Goal: Use online tool/utility: Use online tool/utility

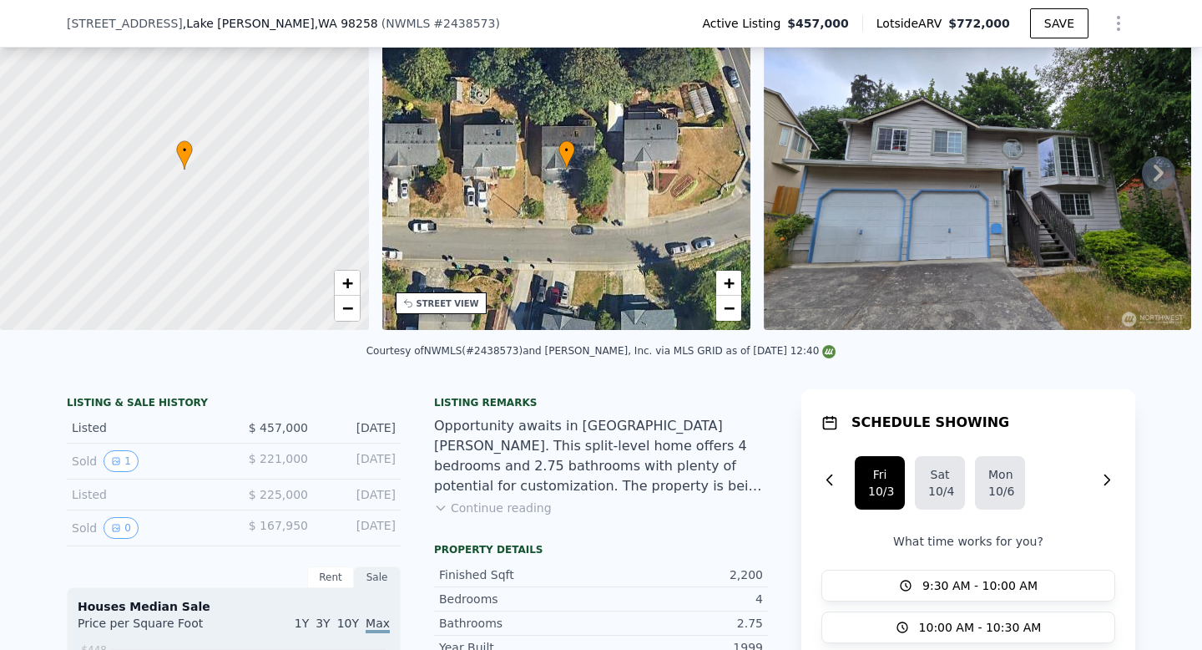
scroll to position [108, 0]
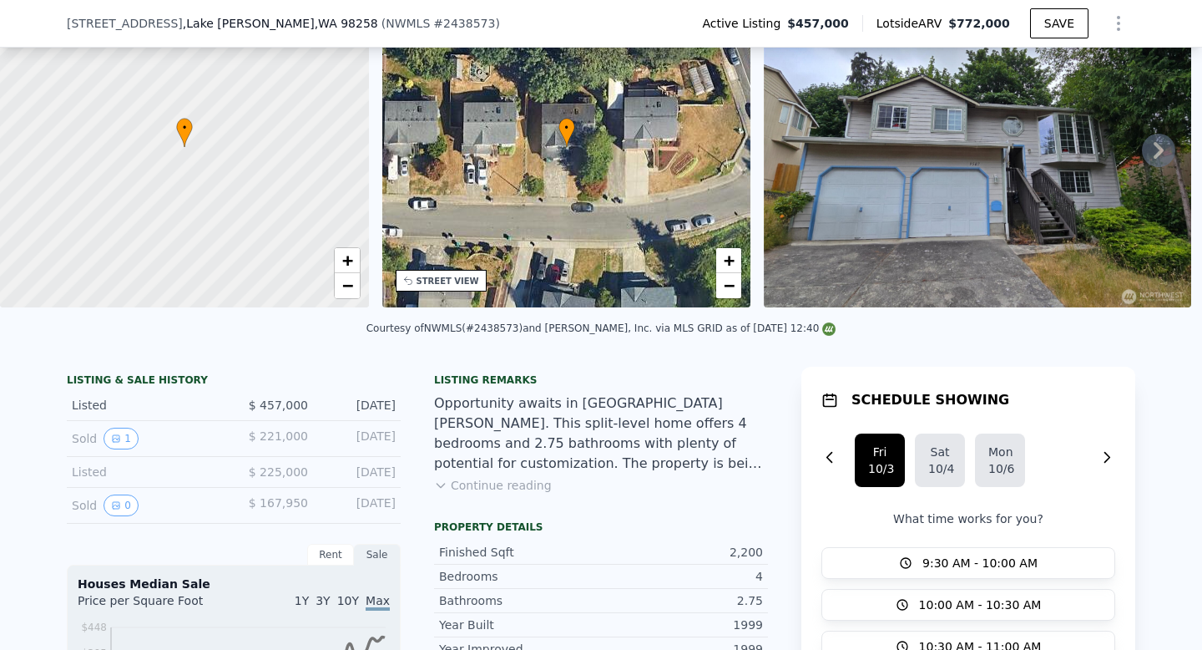
click at [996, 185] on img at bounding box center [977, 147] width 427 height 321
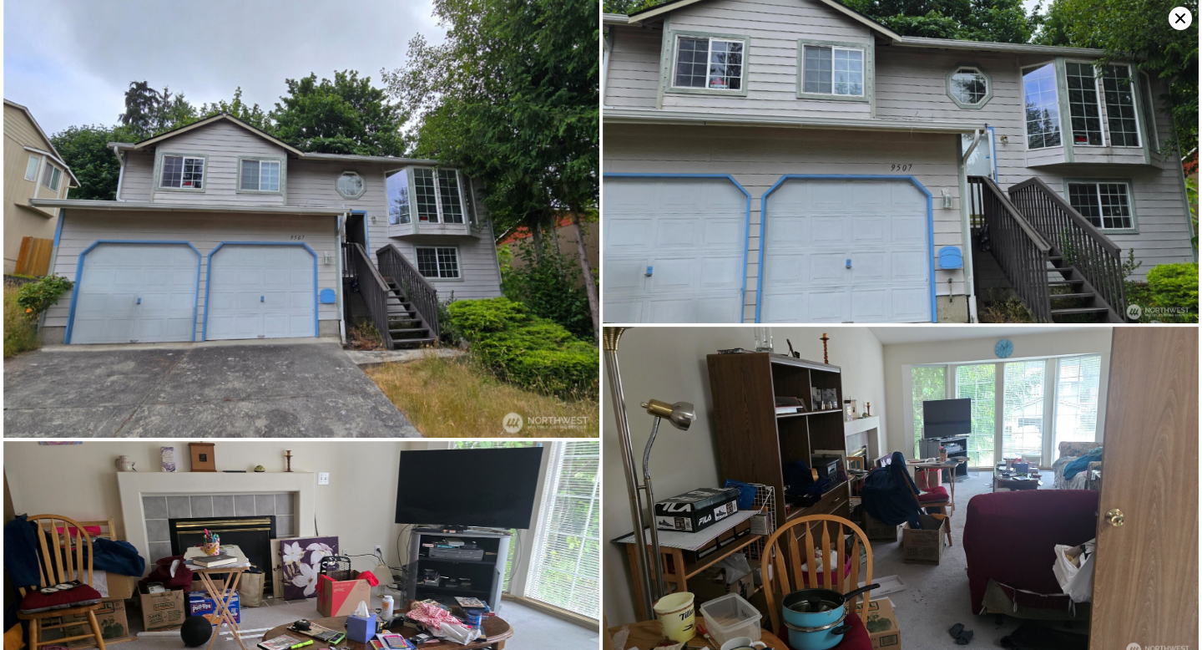
scroll to position [0, 0]
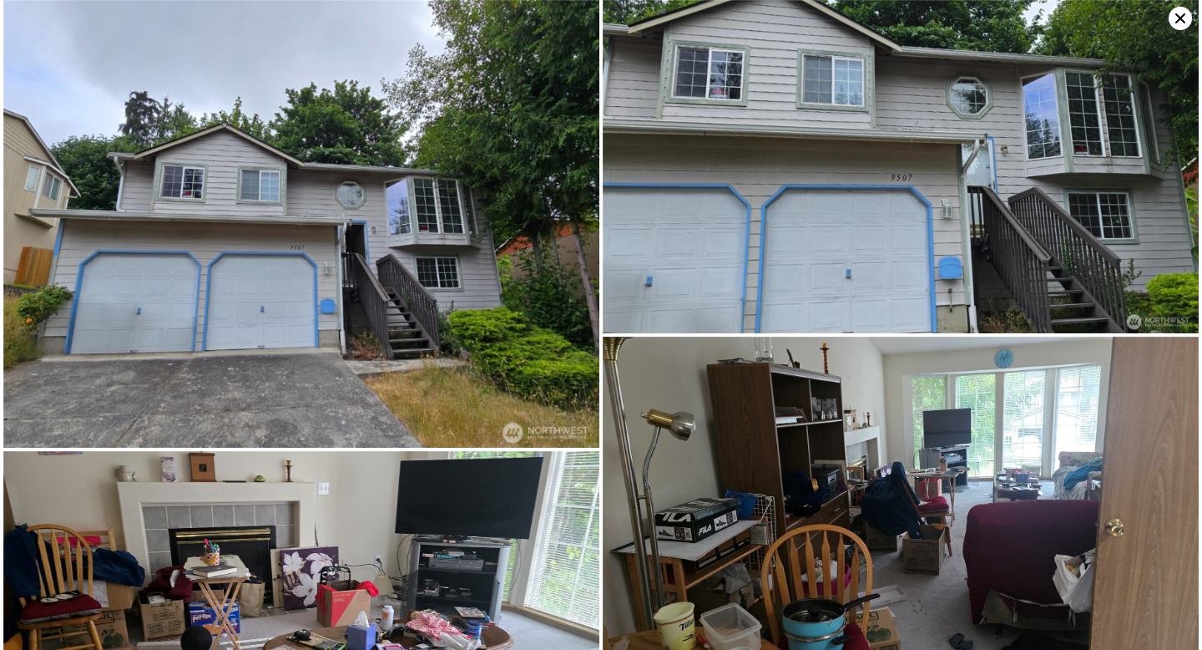
click at [1184, 26] on icon at bounding box center [1180, 18] width 23 height 23
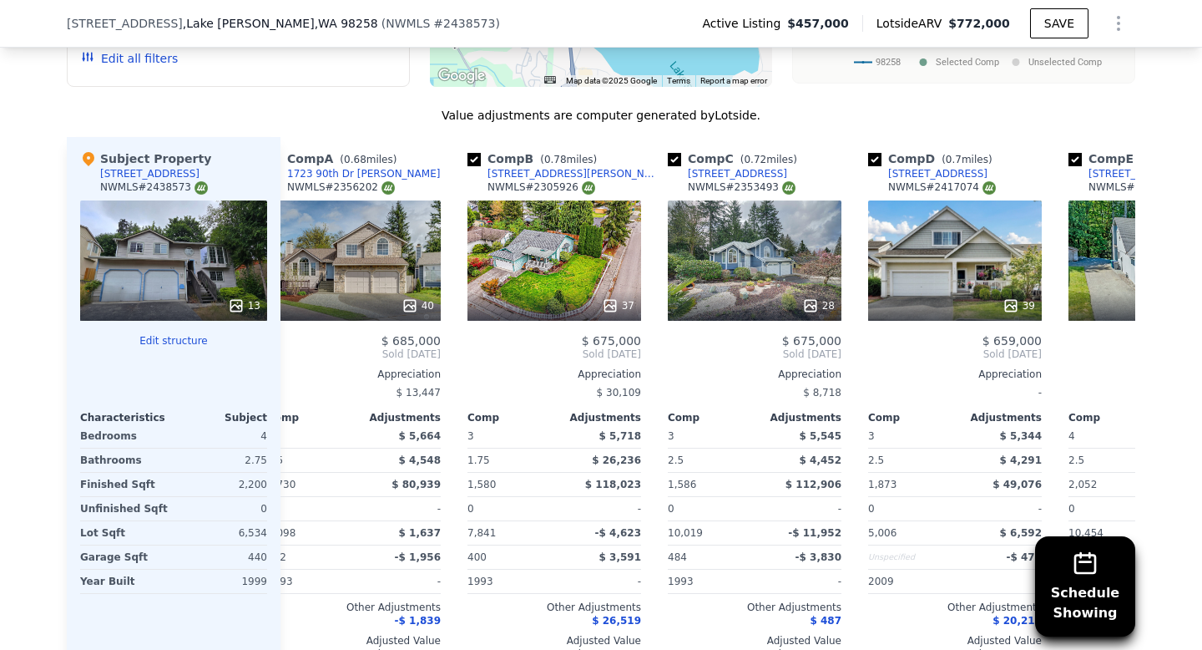
scroll to position [0, 40]
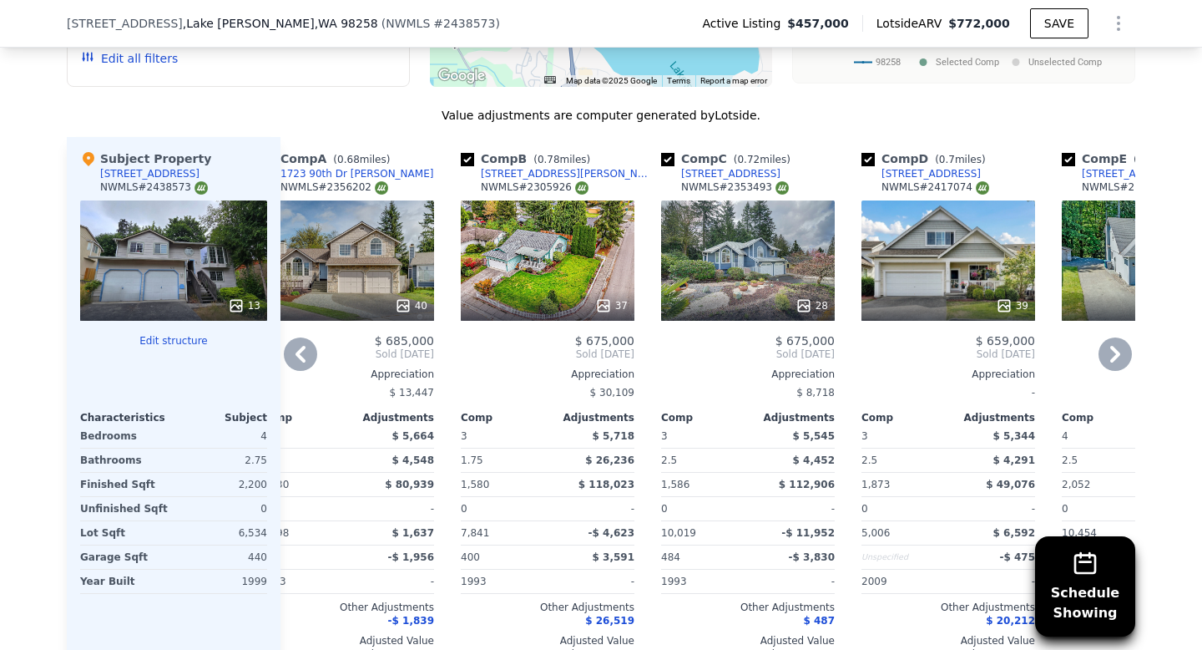
click at [467, 153] on input "checkbox" at bounding box center [467, 159] width 13 height 13
checkbox input "false"
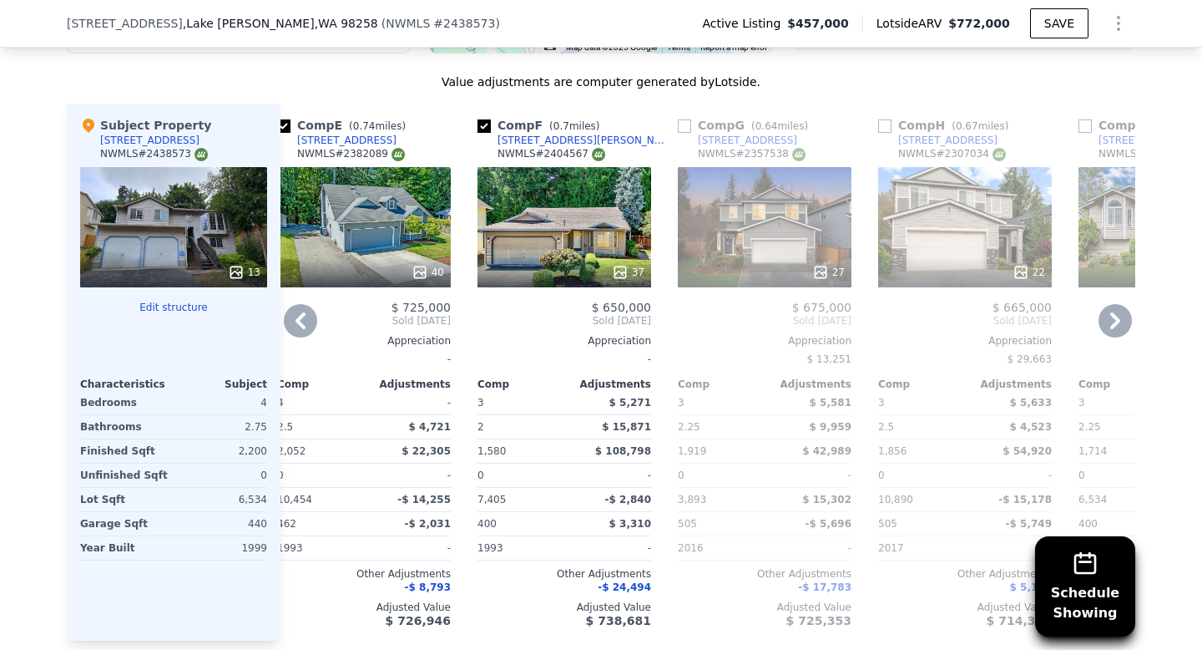
scroll to position [1983, 0]
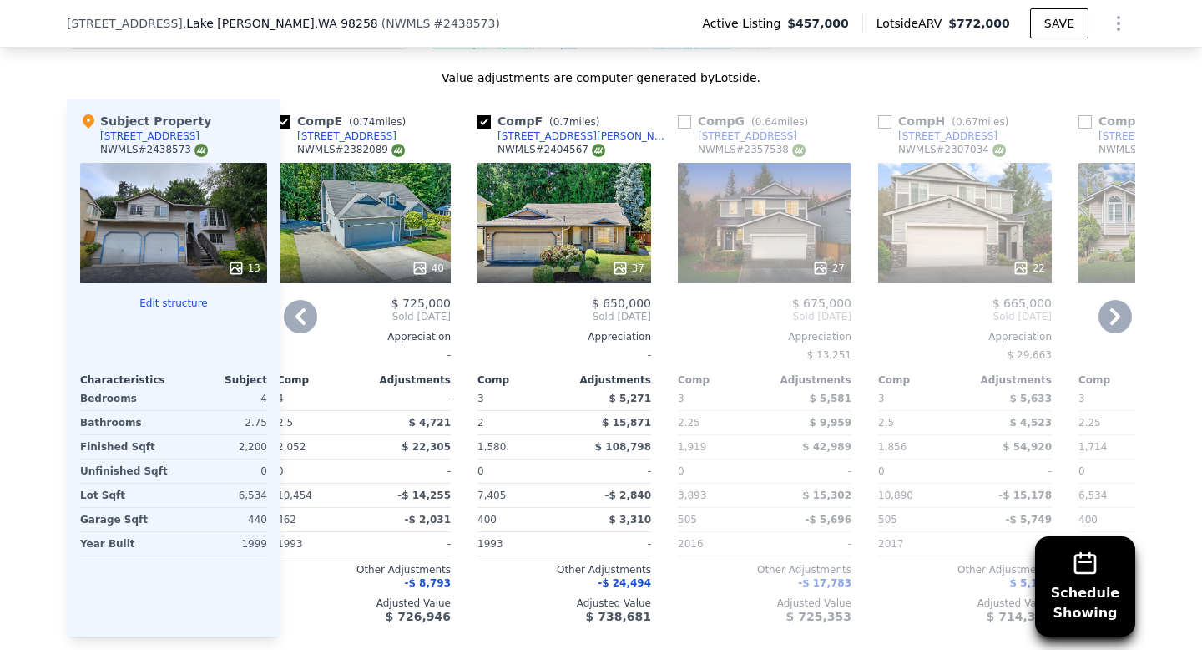
click at [683, 115] on input "checkbox" at bounding box center [684, 121] width 13 height 13
checkbox input "true"
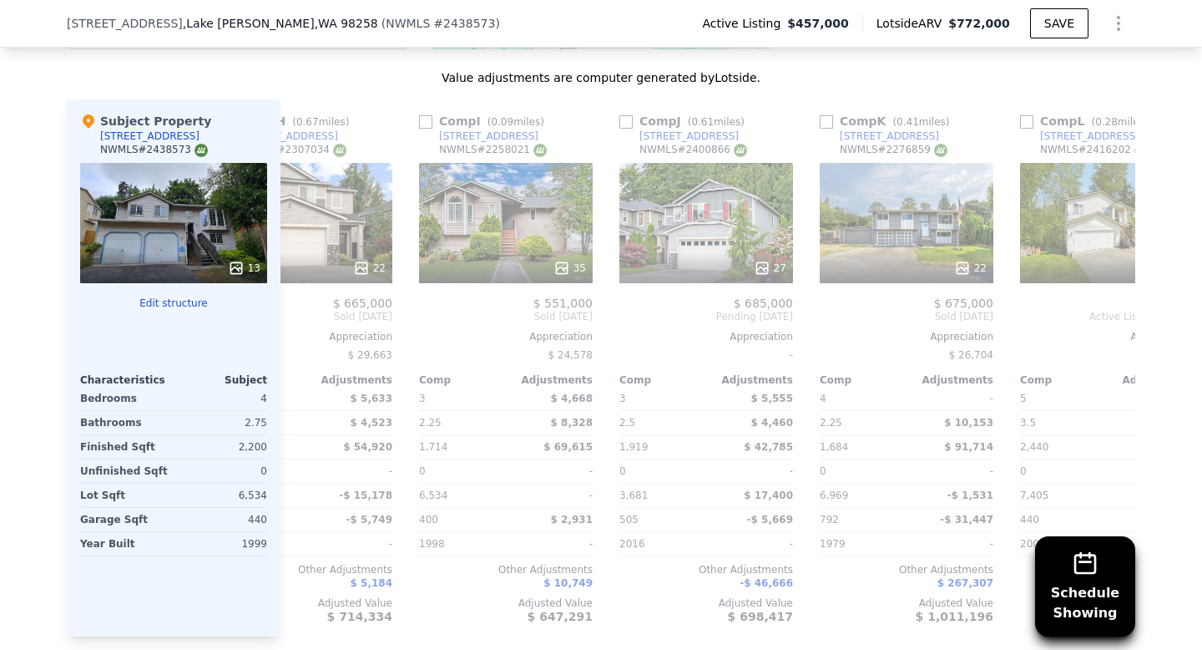
scroll to position [0, 1312]
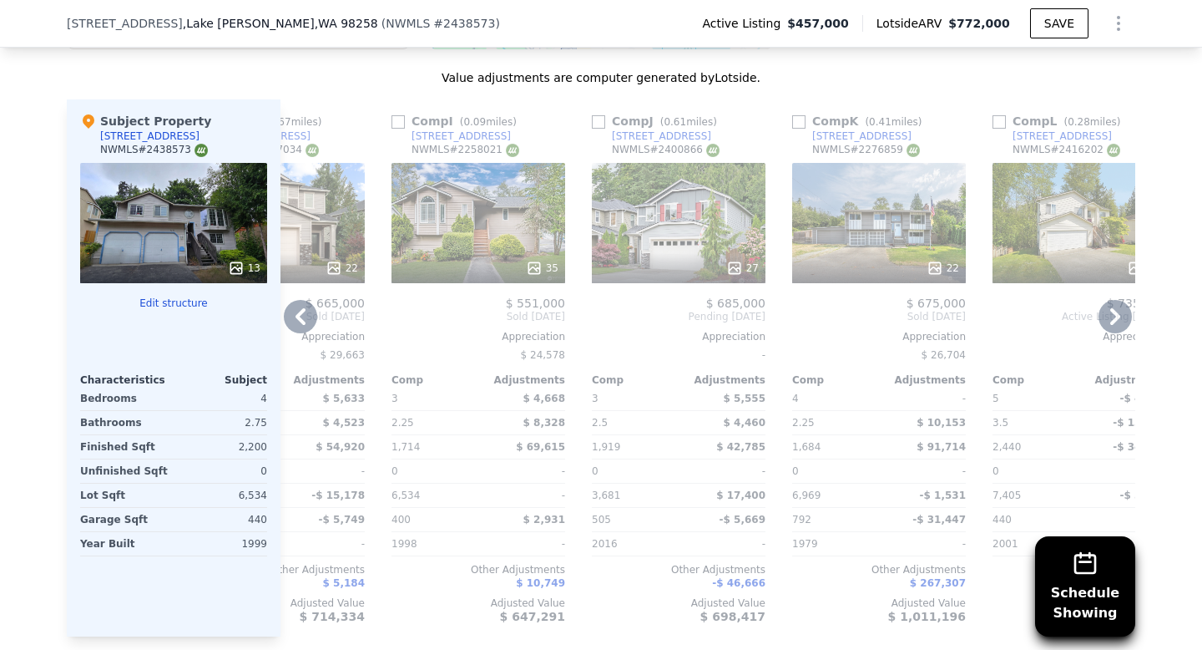
click at [596, 115] on input "checkbox" at bounding box center [598, 121] width 13 height 13
checkbox input "true"
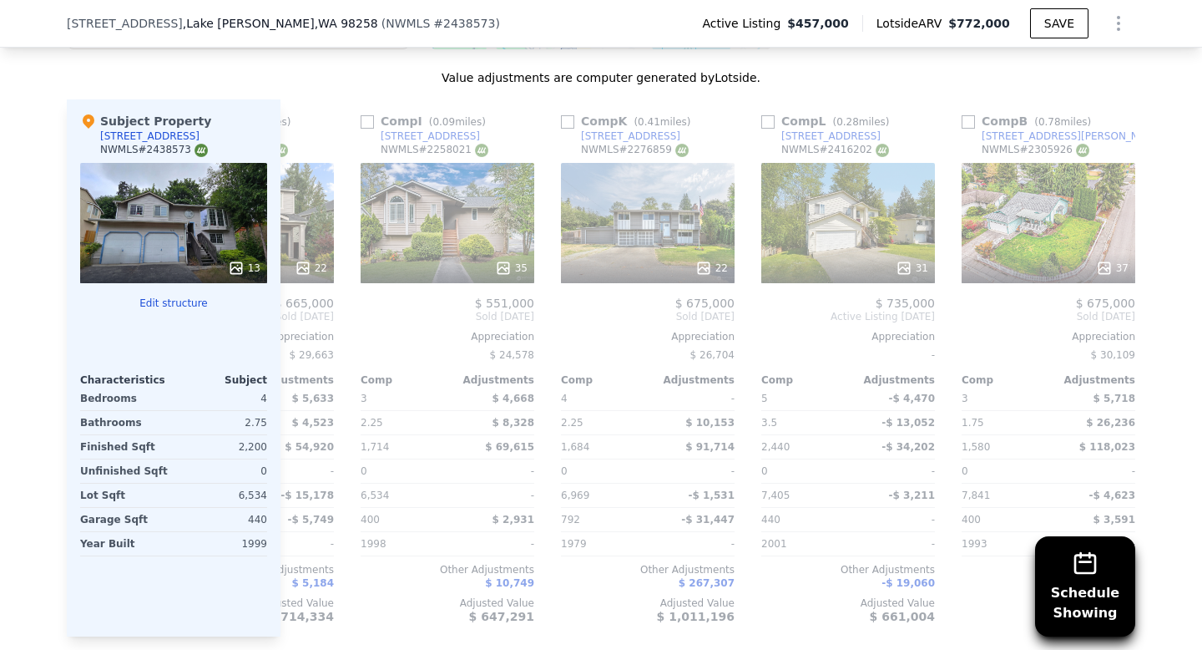
scroll to position [0, 1590]
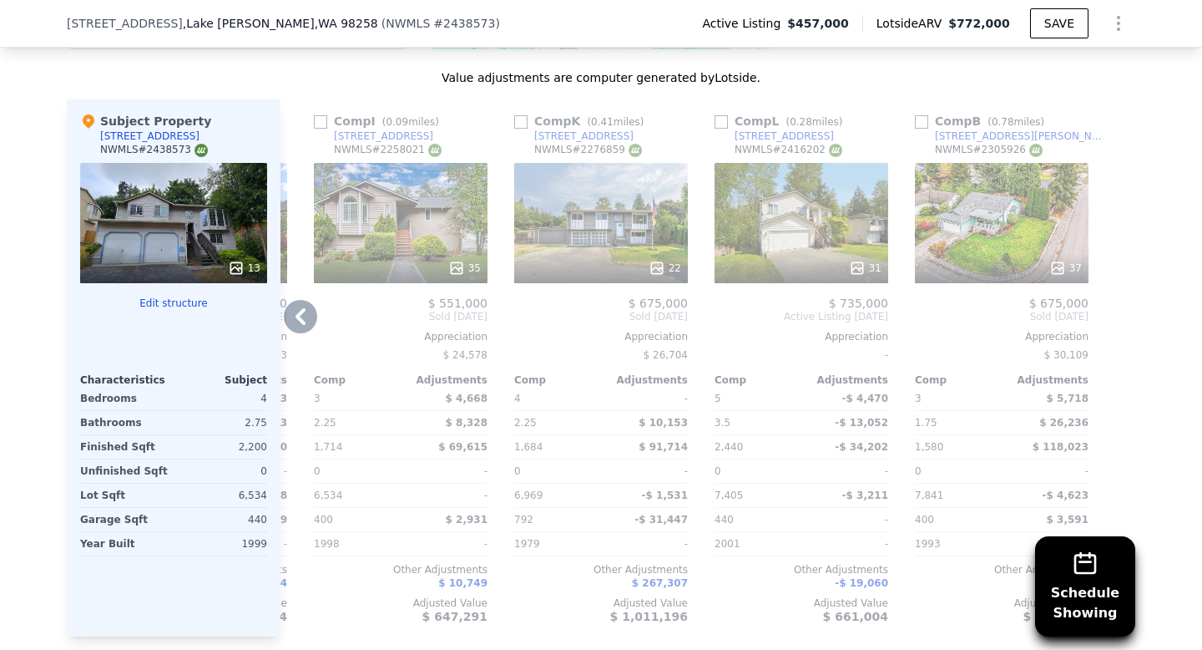
click at [724, 115] on input "checkbox" at bounding box center [721, 121] width 13 height 13
checkbox input "true"
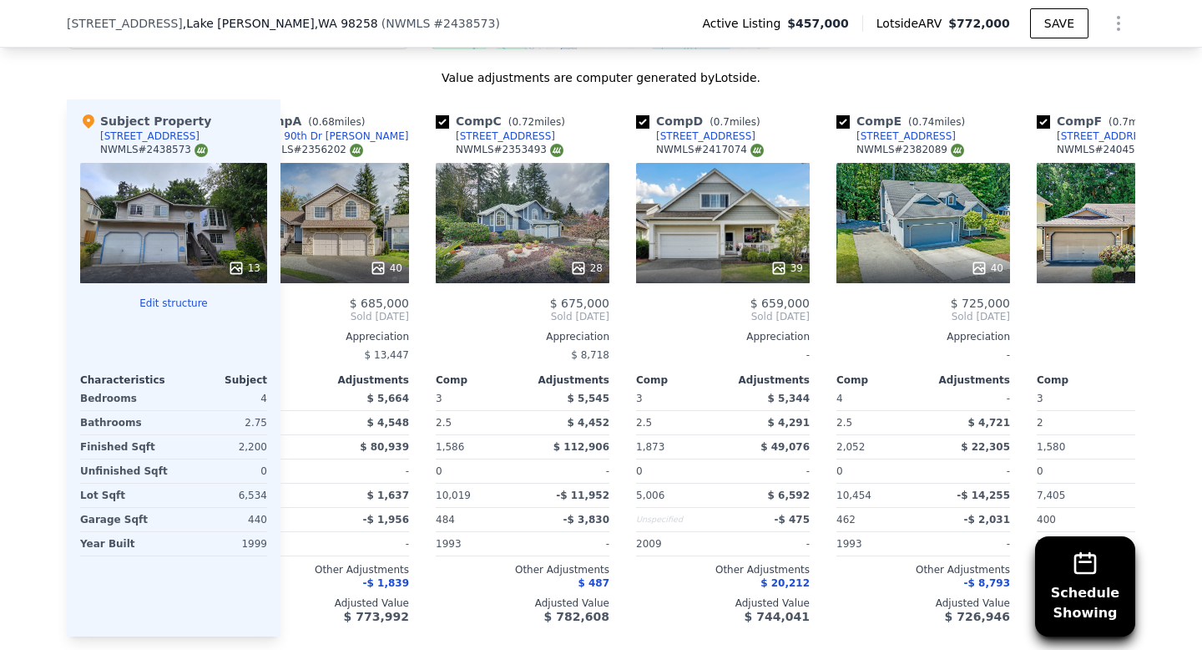
scroll to position [0, 0]
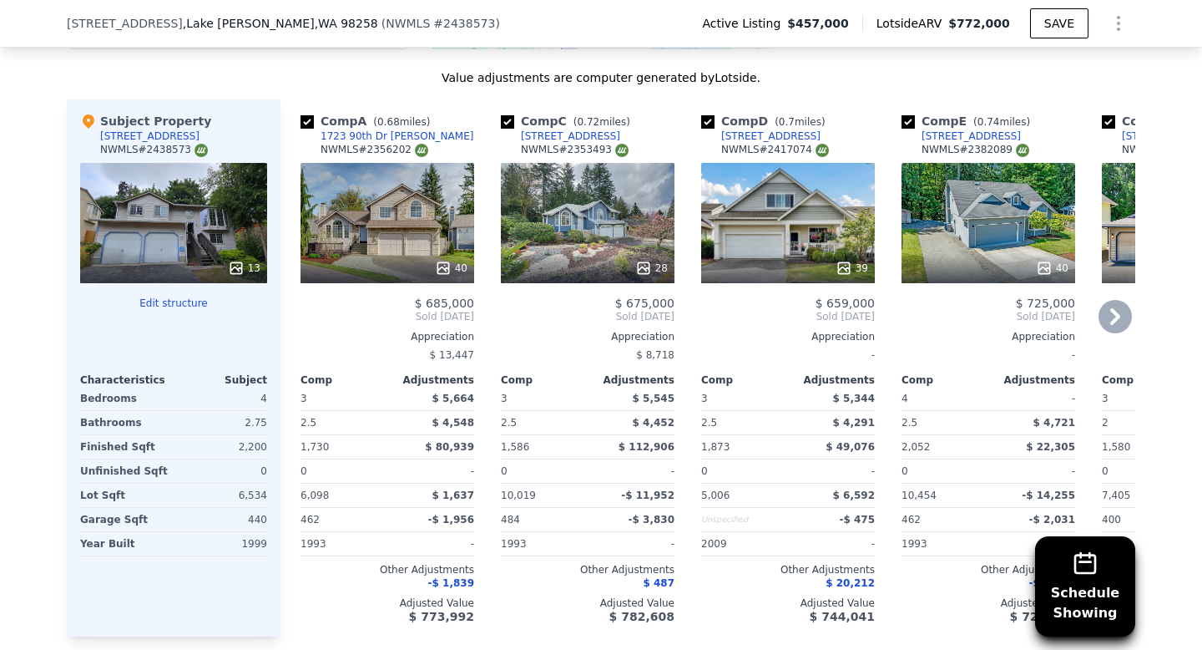
click at [711, 115] on input "checkbox" at bounding box center [707, 121] width 13 height 13
checkbox input "false"
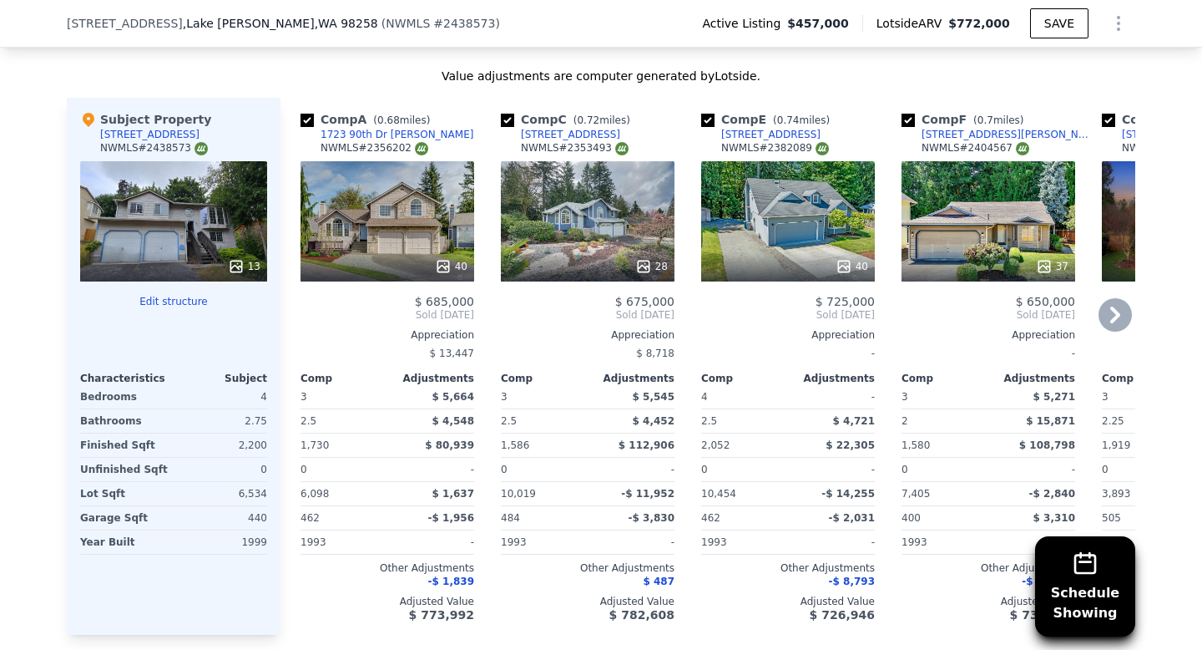
scroll to position [1996, 0]
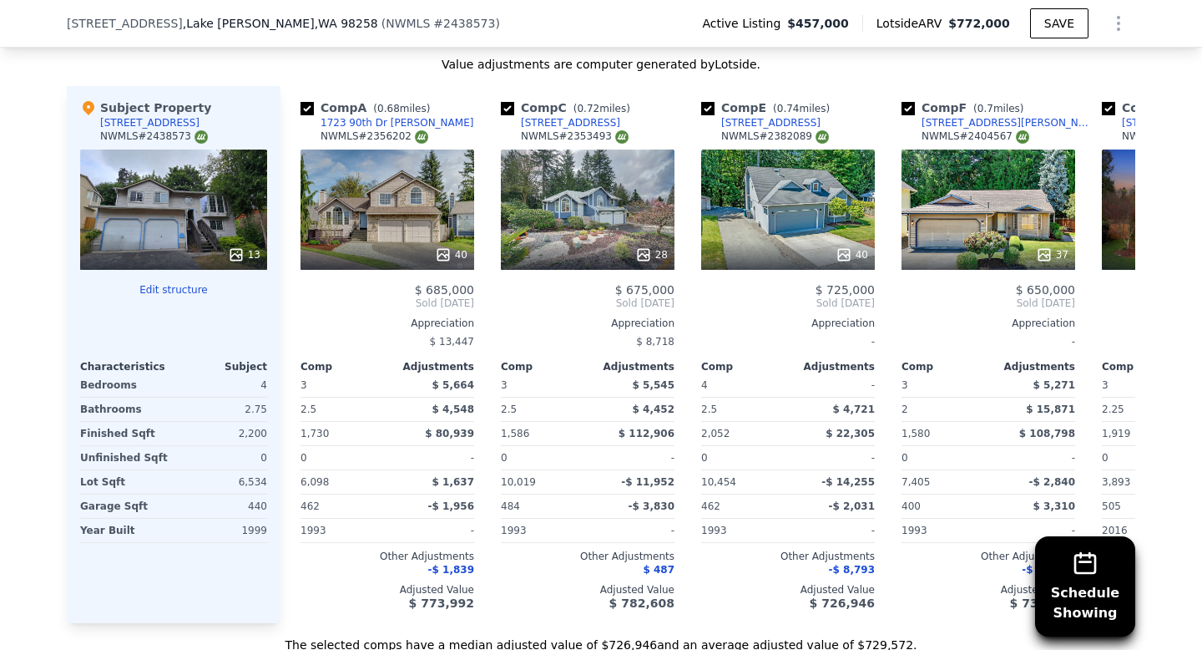
click at [216, 183] on div "13" at bounding box center [173, 209] width 187 height 120
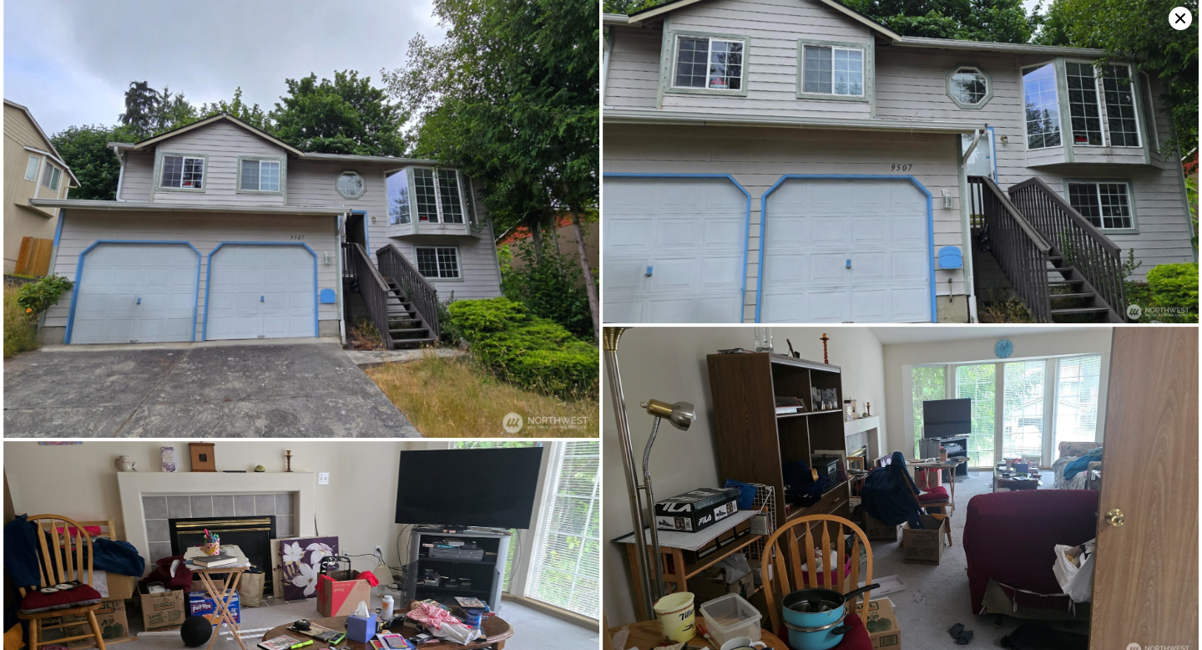
scroll to position [0, 0]
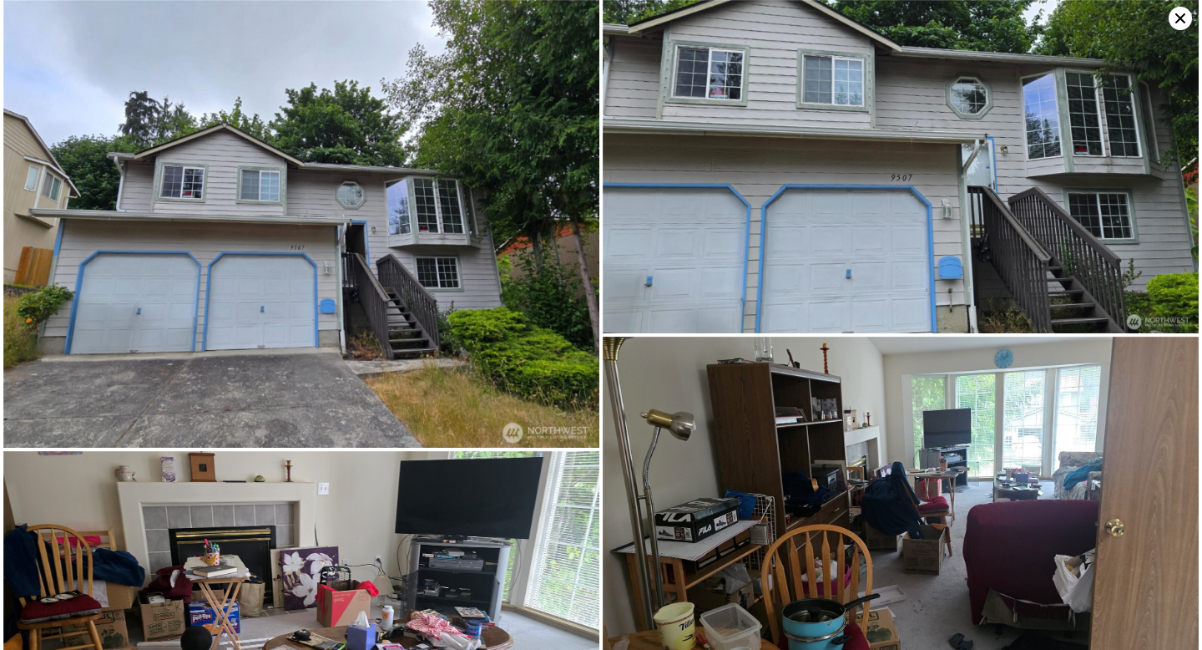
click at [1174, 19] on icon at bounding box center [1180, 18] width 23 height 23
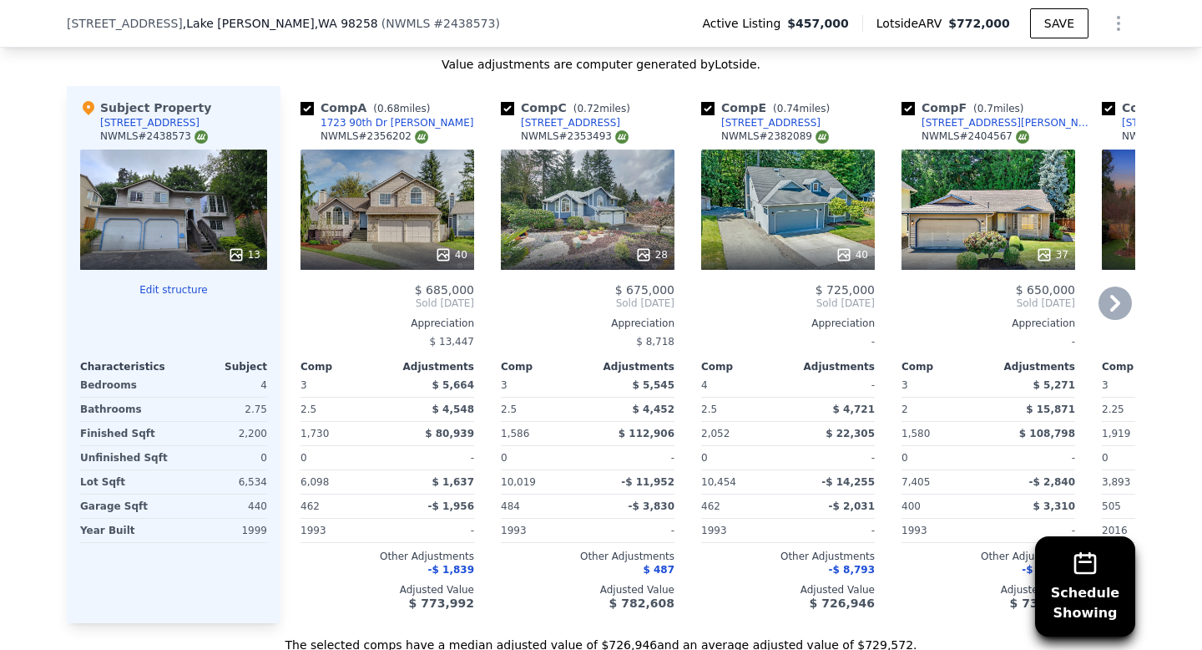
click at [348, 189] on div "40" at bounding box center [388, 209] width 174 height 120
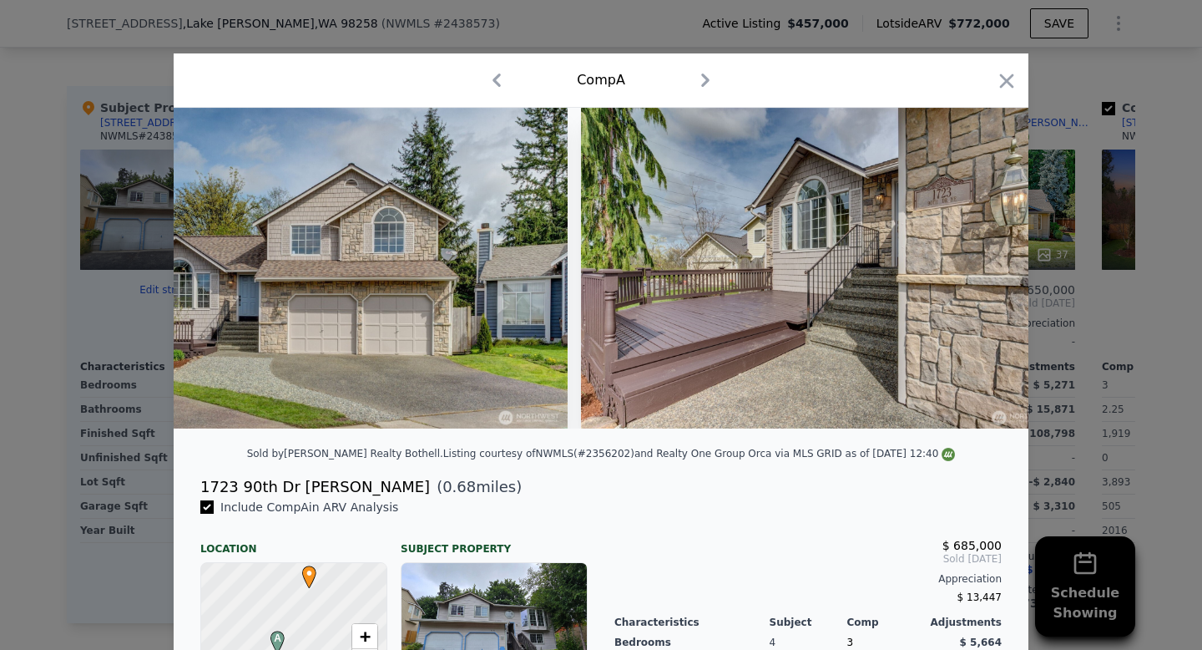
scroll to position [0, 118]
click at [1009, 85] on icon "button" at bounding box center [1006, 80] width 23 height 23
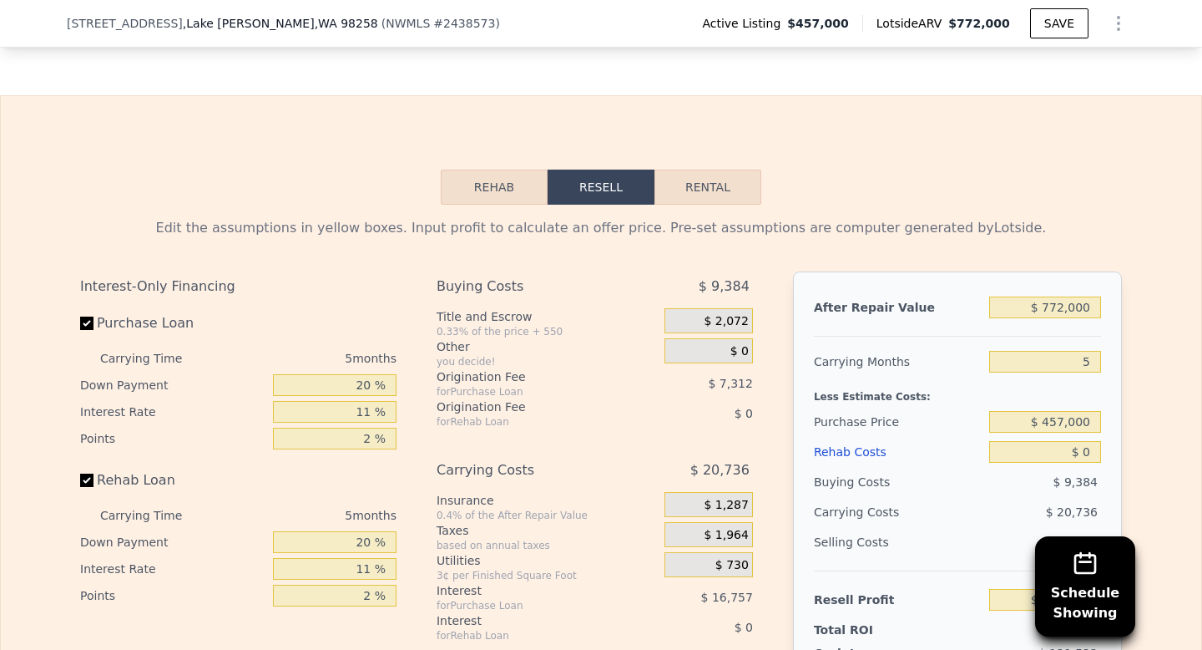
scroll to position [2656, 0]
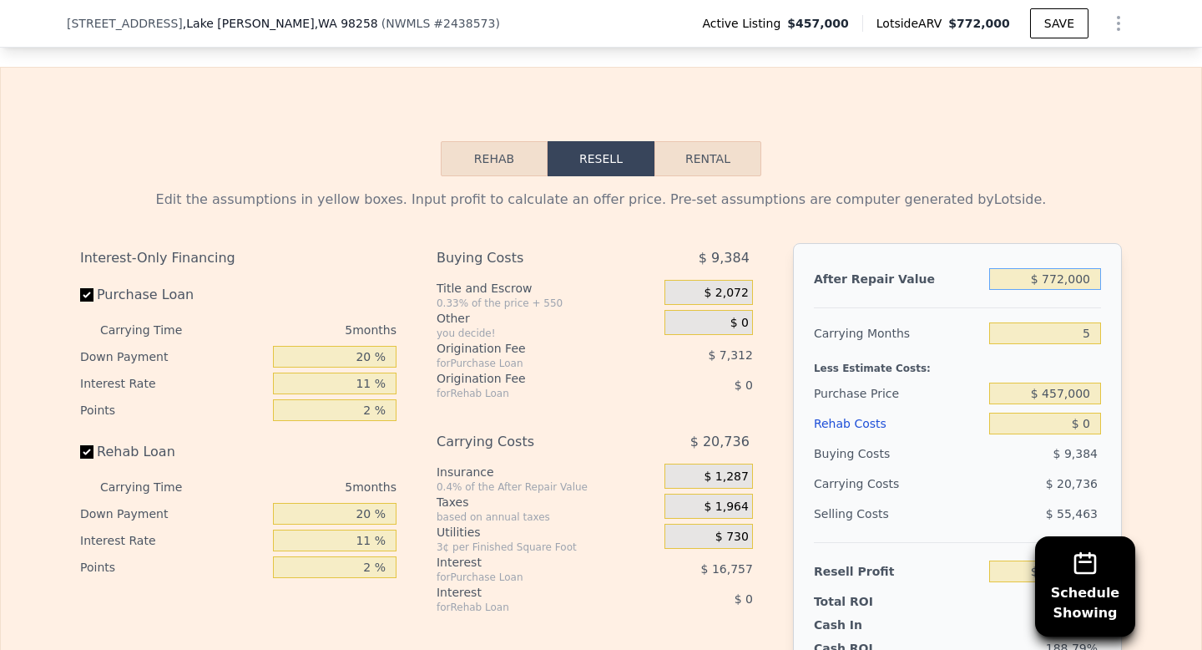
click at [1063, 268] on input "$ 772,000" at bounding box center [1045, 279] width 112 height 22
type input "$ 77,000"
type input "-$ 414,988"
type input "$ 7,000"
type input "-$ 479,893"
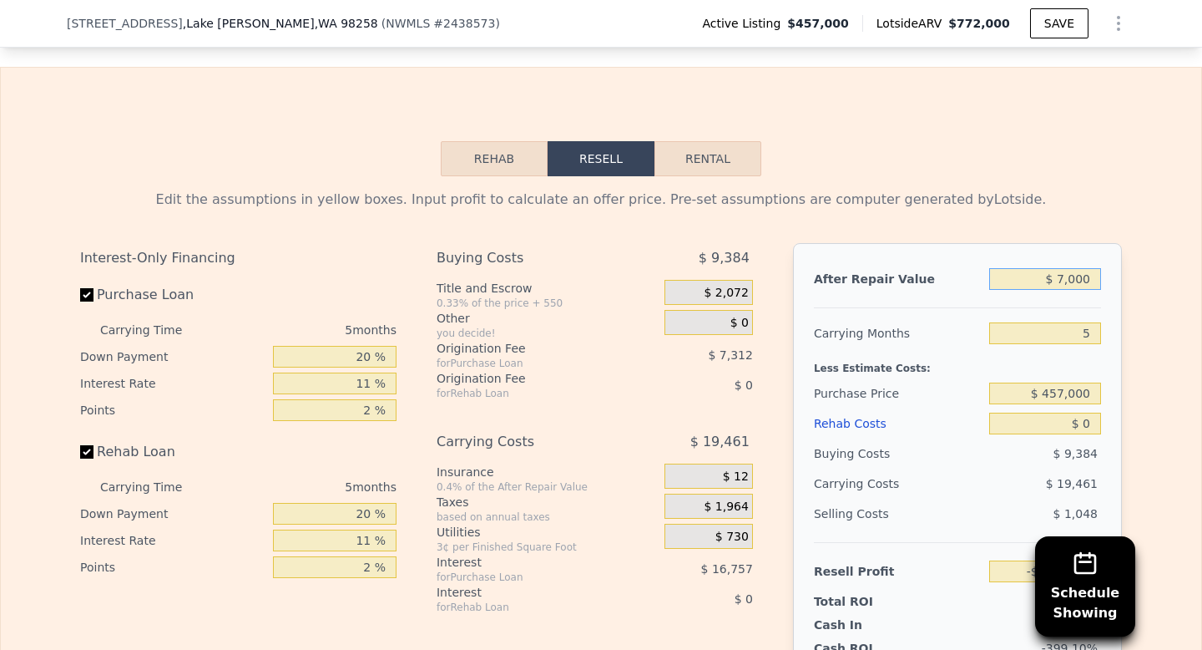
type input "$ 71,000"
type input "-$ 420,551"
type input "$ 715,000"
type input "$ 176,567"
type input "$ 715,000"
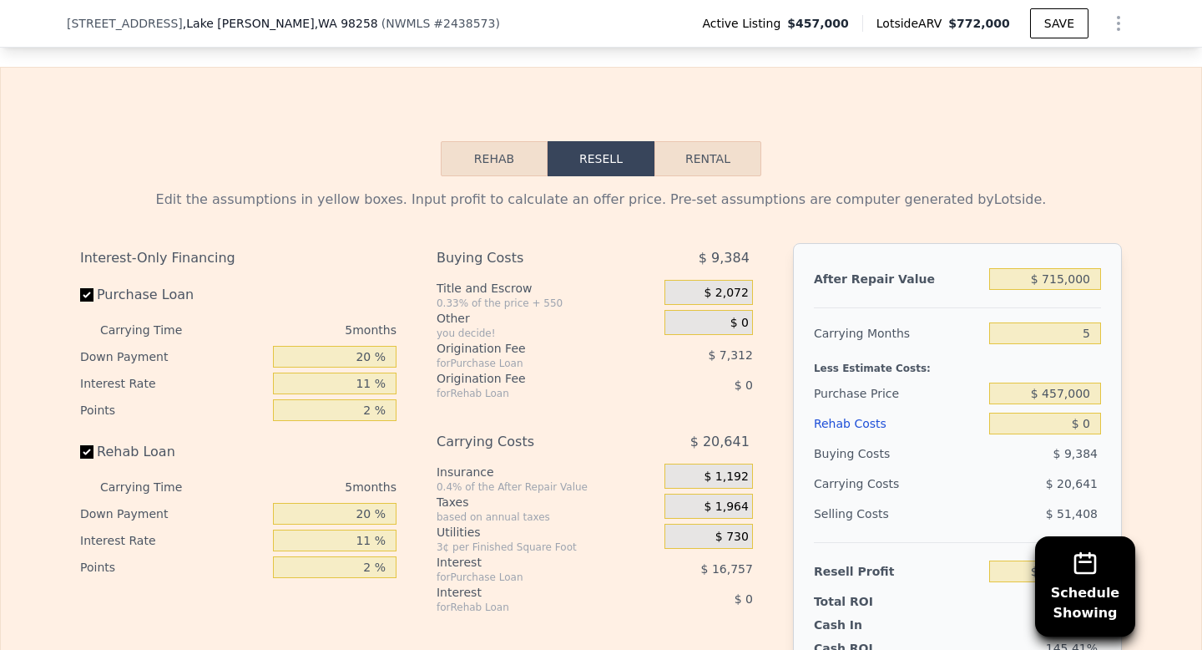
click at [898, 190] on div "Edit the assumptions in yellow boxes. Input profit to calculate an offer price.…" at bounding box center [601, 200] width 1042 height 20
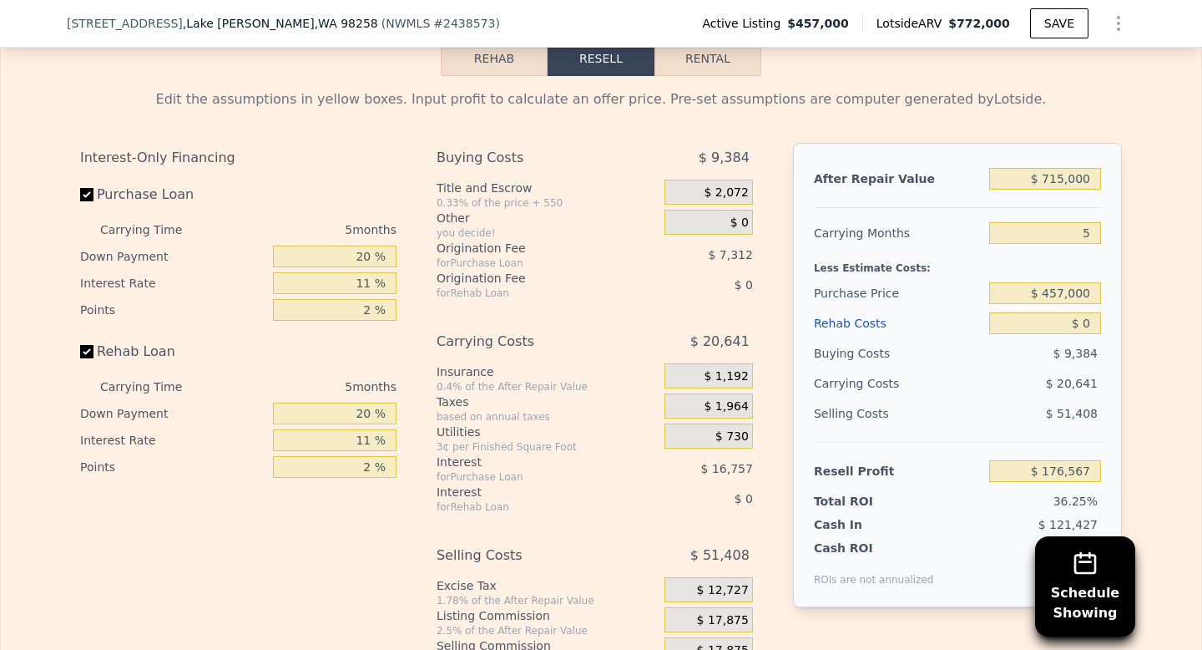
scroll to position [2758, 0]
click at [80, 343] on input "Rehab Loan" at bounding box center [86, 349] width 13 height 13
checkbox input "false"
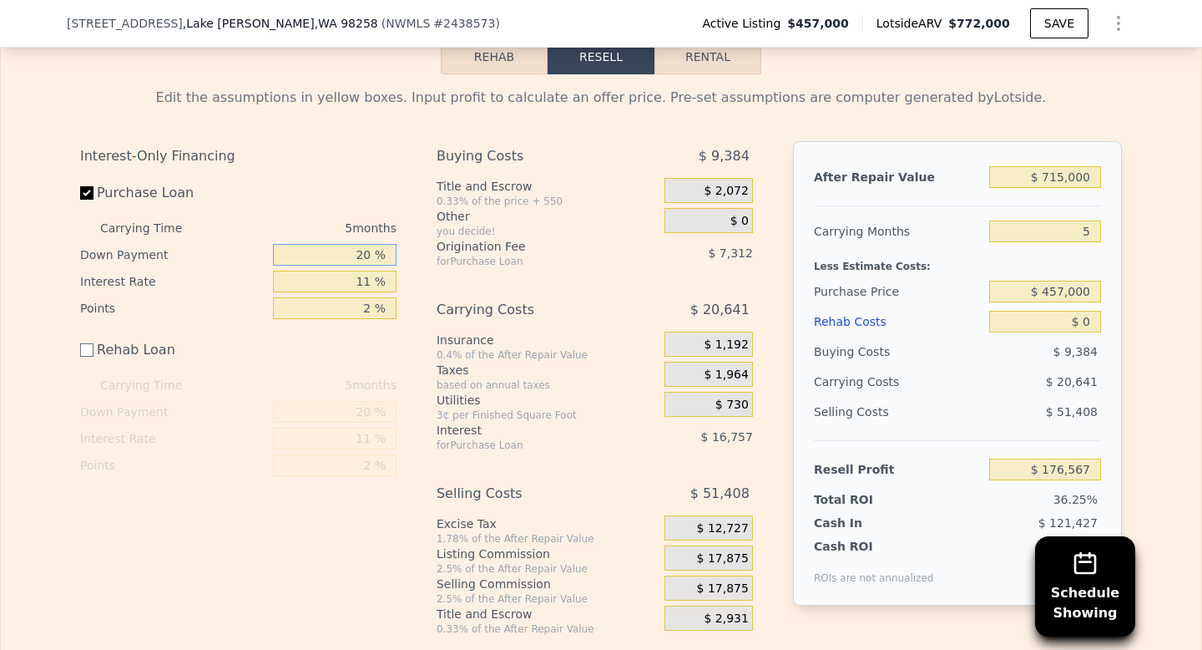
click at [365, 244] on input "20 %" at bounding box center [335, 255] width 124 height 22
type input "1 %"
type input "$ 170,850"
type input "15 %"
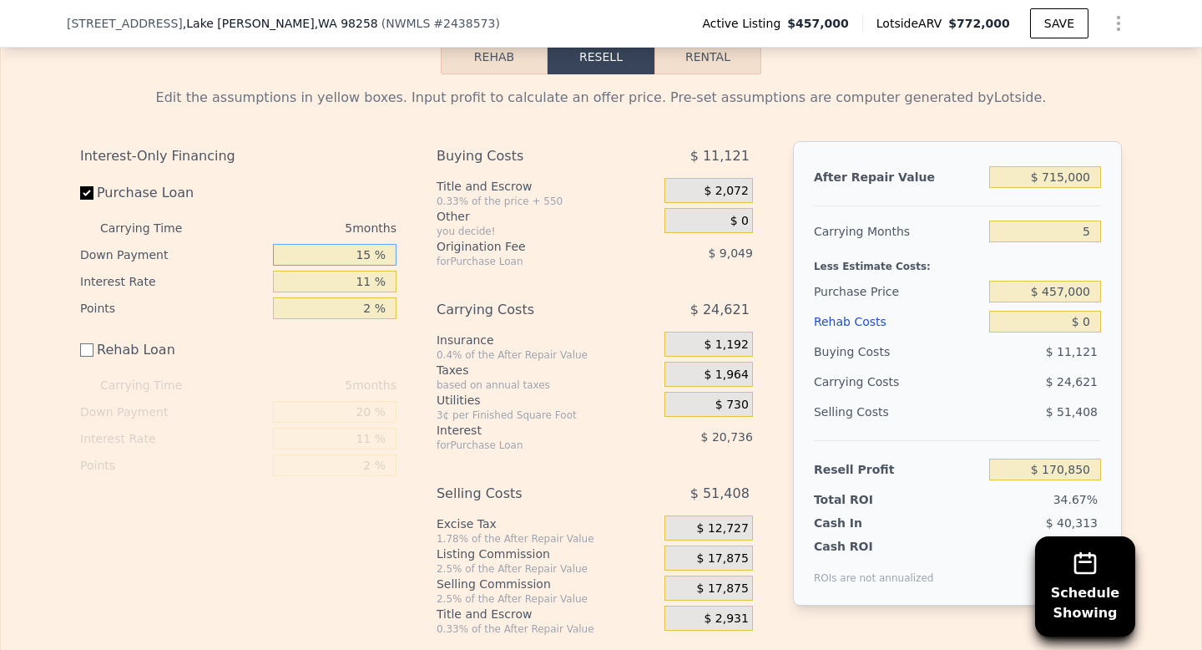
type input "$ 175,060"
type input "15 %"
click at [372, 271] on input "11 %" at bounding box center [335, 282] width 124 height 22
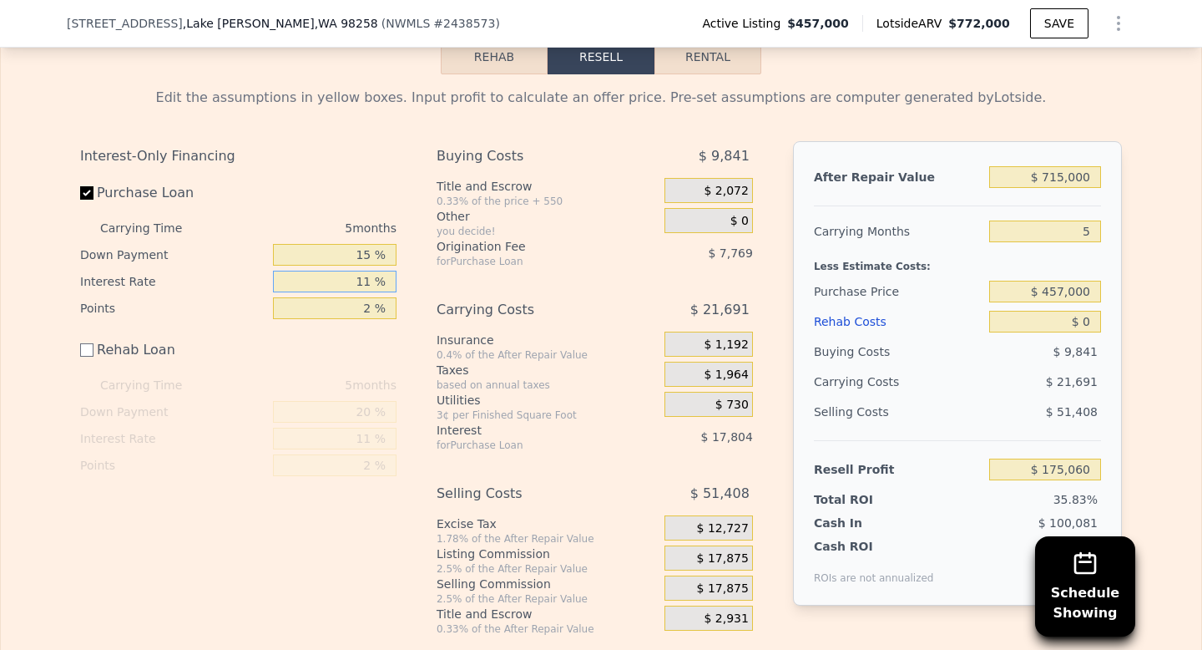
click at [372, 271] on input "11 %" at bounding box center [335, 282] width 124 height 22
type input "1 %"
type input "$ 191,245"
type input "10 %"
type input "$ 176,680"
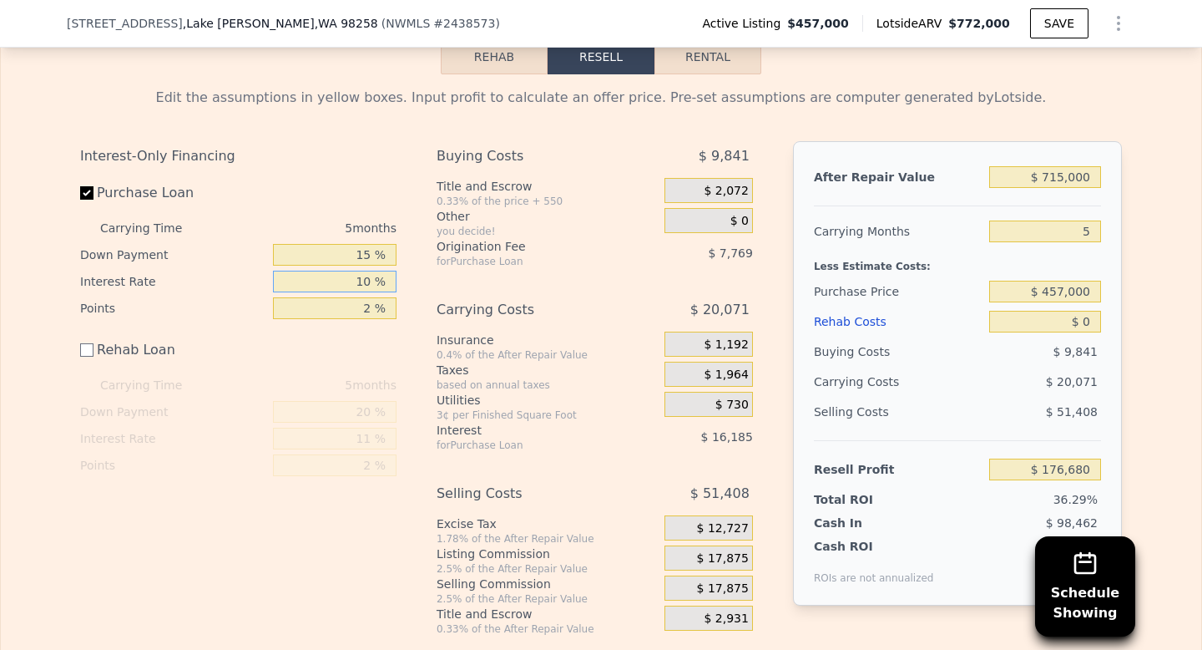
type input "10 %"
click at [372, 297] on input "2 %" at bounding box center [335, 308] width 124 height 22
type input "1 %"
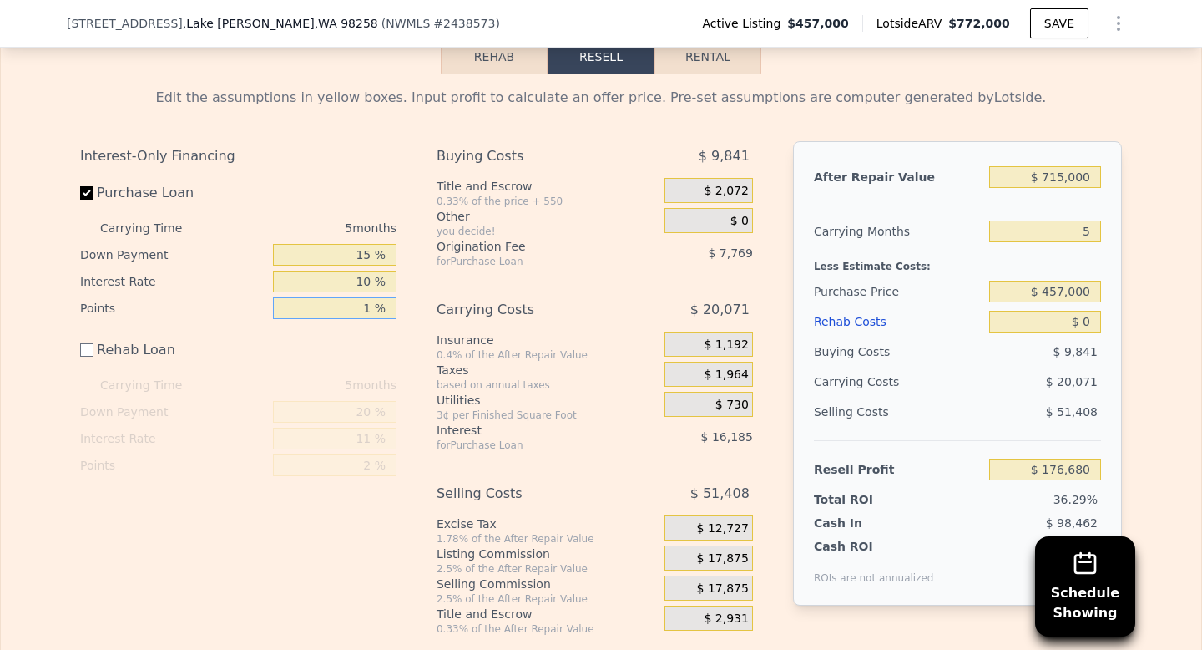
type input "$ 180,564"
type input "1 %"
click at [411, 325] on div "Interest-Only Financing Purchase Loan Carrying Time 5 months Down Payment 15 % …" at bounding box center [601, 388] width 1042 height 494
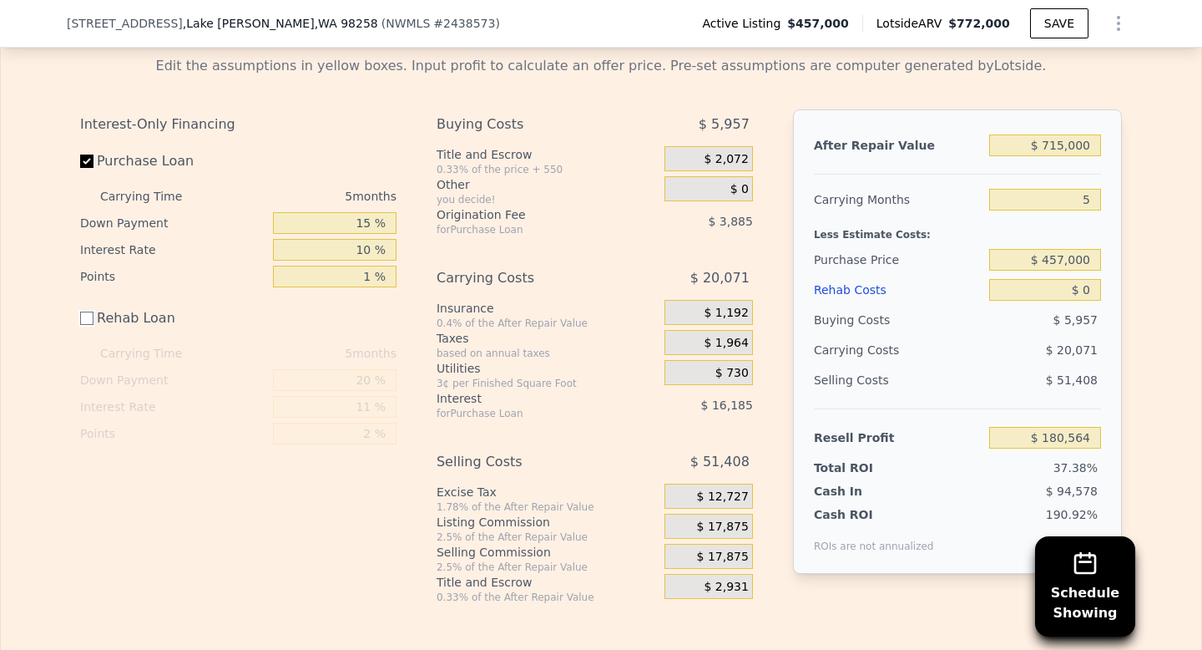
click at [90, 311] on input "Rehab Loan" at bounding box center [86, 317] width 13 height 13
checkbox input "true"
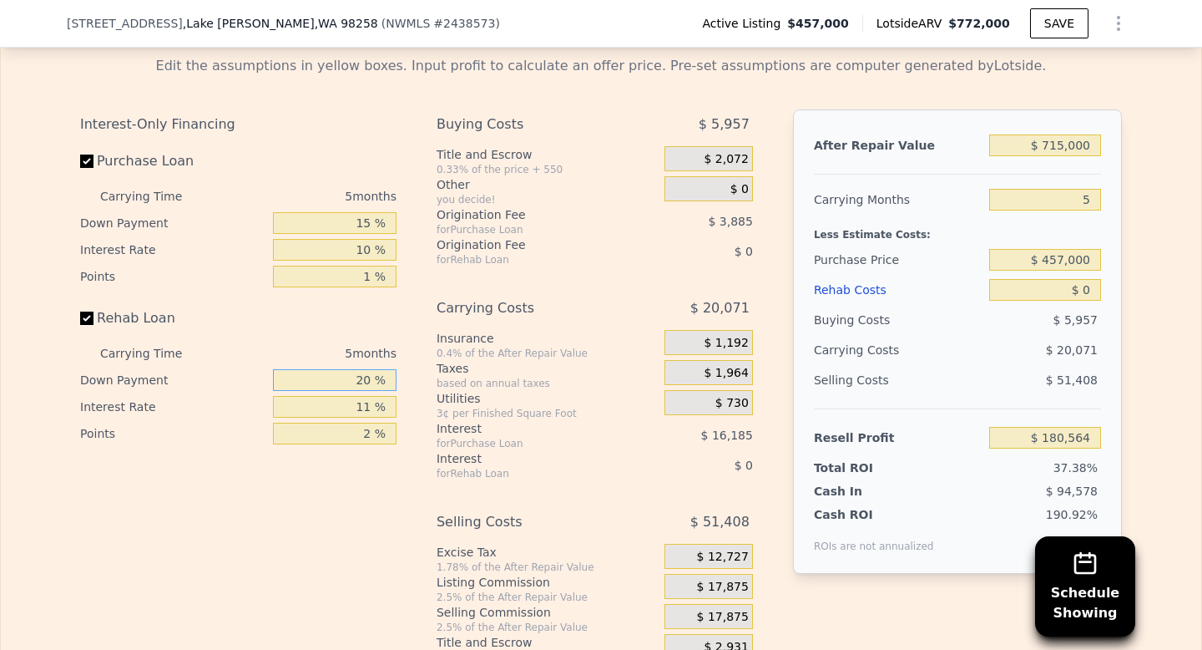
click at [368, 369] on input "20 %" at bounding box center [335, 380] width 124 height 22
type input "0 %"
click at [371, 396] on input "11 %" at bounding box center [335, 407] width 124 height 22
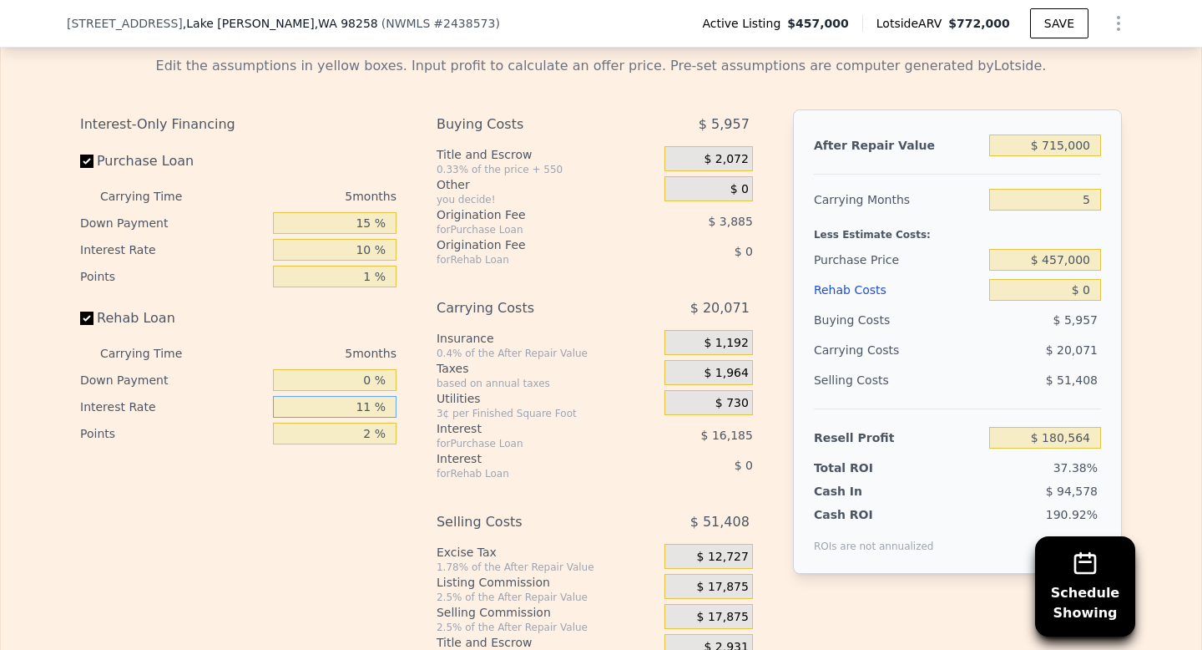
click at [371, 396] on input "11 %" at bounding box center [335, 407] width 124 height 22
type input "10 %"
click at [372, 422] on input "2 %" at bounding box center [335, 433] width 124 height 22
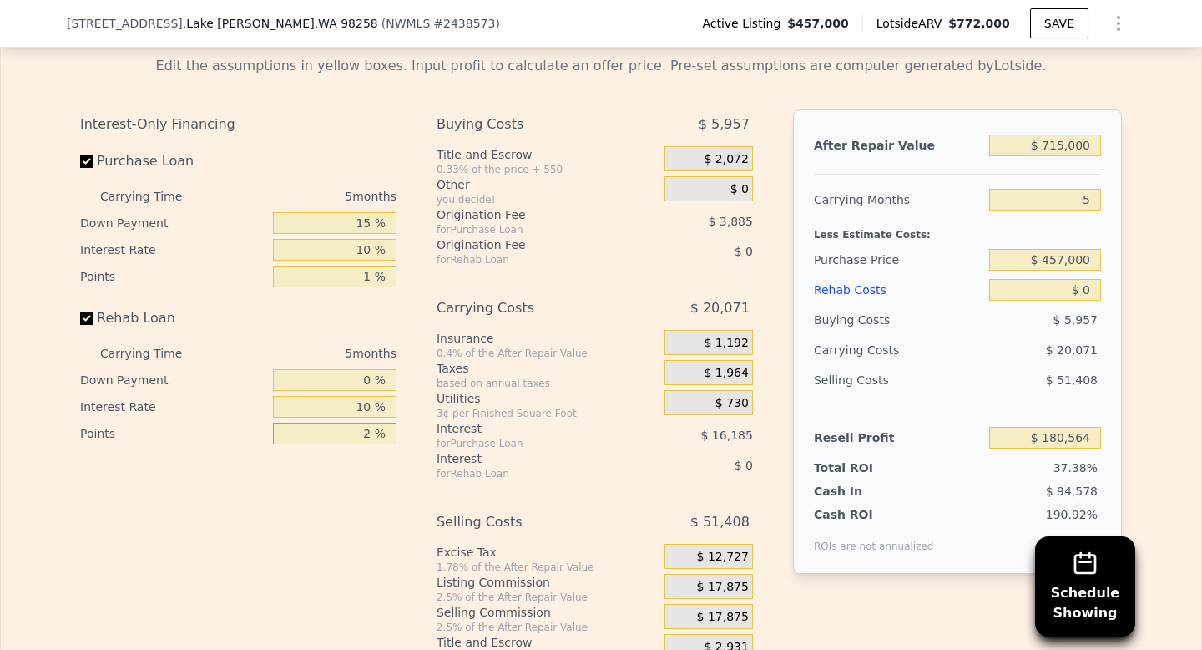
click at [372, 422] on input "2 %" at bounding box center [335, 433] width 124 height 22
type input "1 %"
click at [387, 479] on div "Interest-Only Financing Purchase Loan Carrying Time 5 months Down Payment 15 % …" at bounding box center [245, 386] width 330 height 554
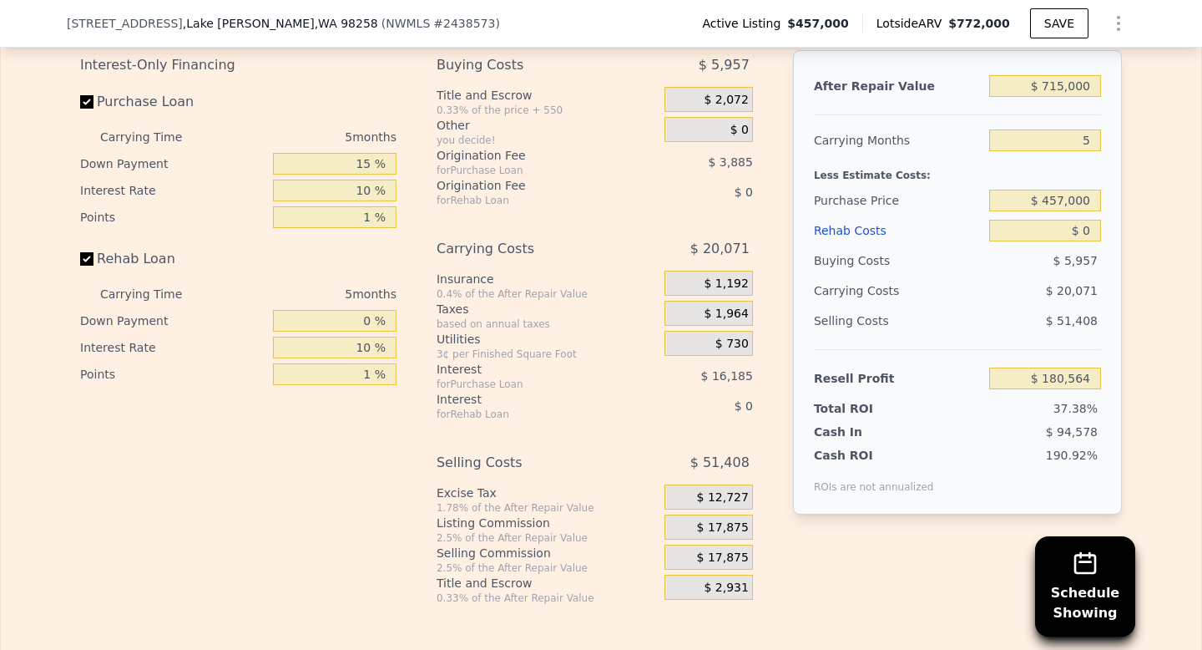
scroll to position [2850, 0]
click at [1065, 189] on input "$ 457,000" at bounding box center [1045, 200] width 112 height 22
type input "$ 400,000"
type input "$ 240,259"
click at [1110, 316] on div "After Repair Value $ 715,000 Carrying Months 5 Less Estimate Costs: Purchase Pr…" at bounding box center [957, 281] width 329 height 464
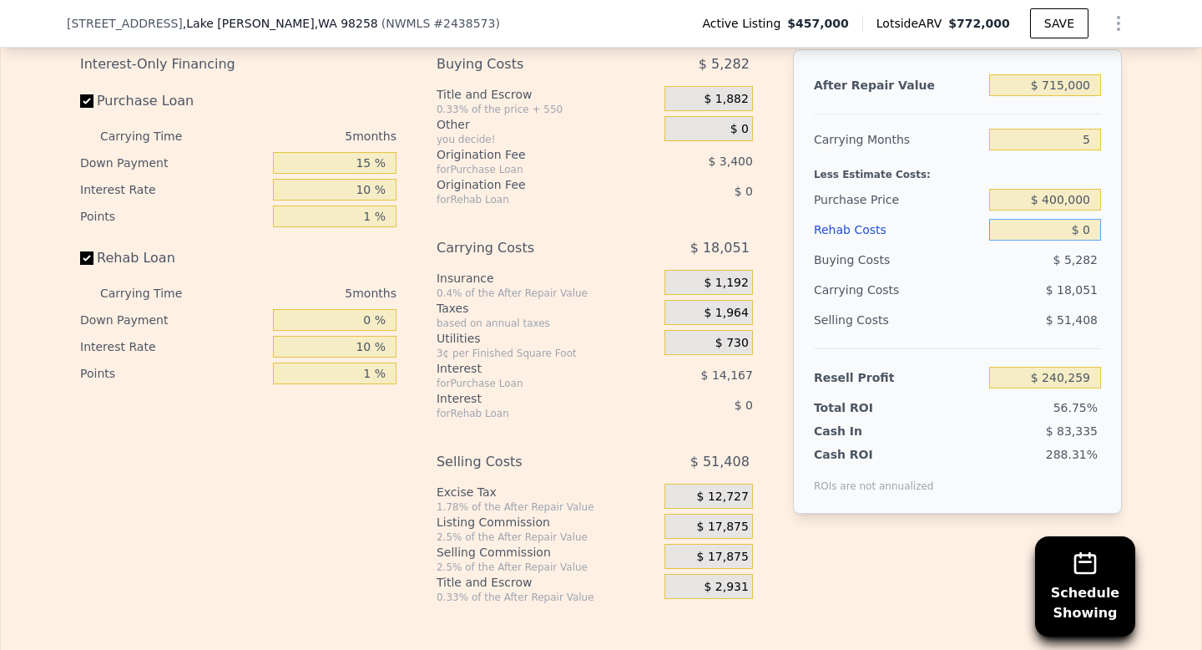
click at [1090, 219] on input "$ 0" at bounding box center [1045, 230] width 112 height 22
type input "$ 1"
type input "$ 240,258"
type input "$ 12"
type input "$ 240,247"
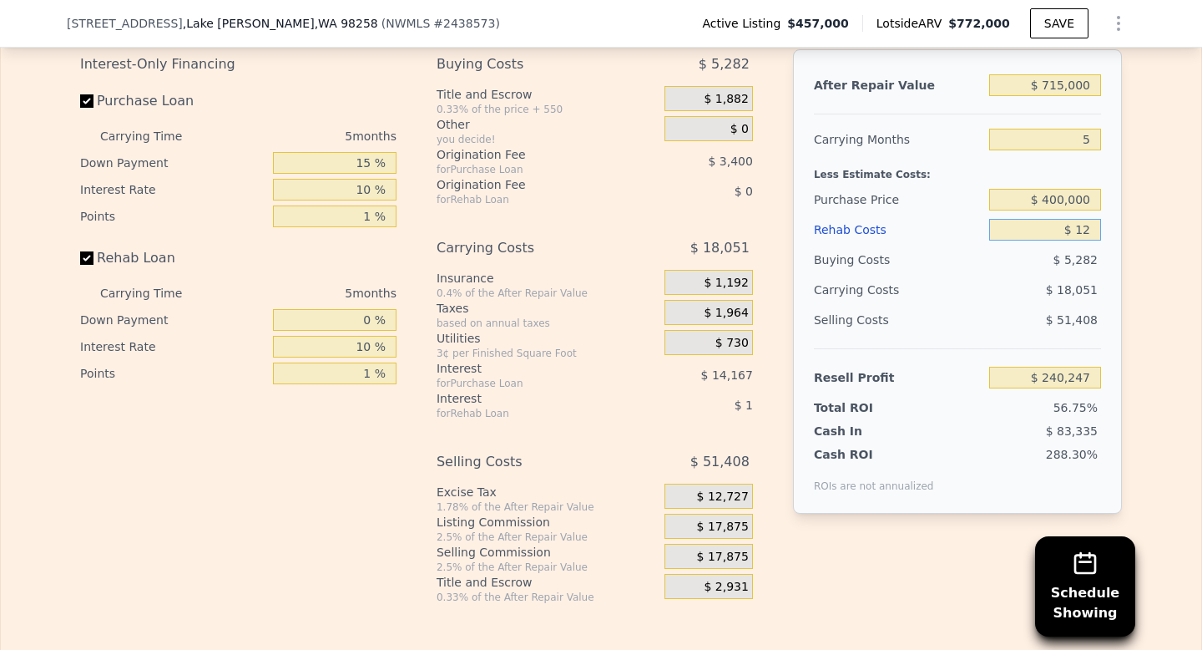
type input "$ 120"
type input "$ 240,133"
type input "$ 1,200"
type input "$ 238,997"
type input "$ 12,000"
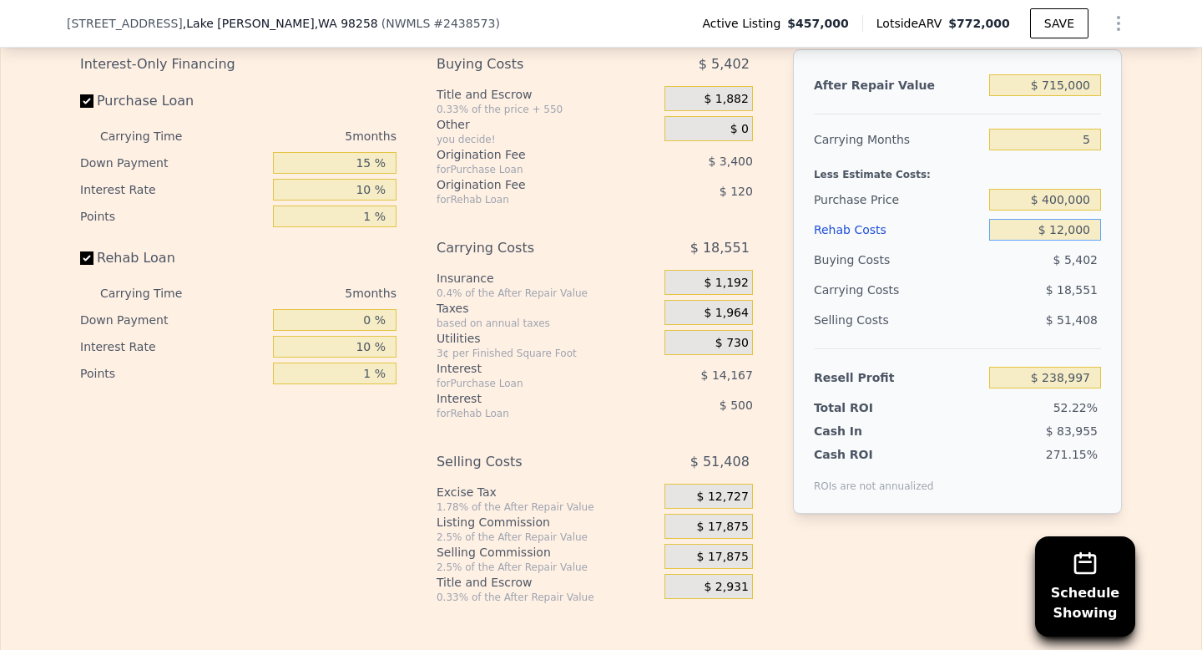
type input "$ 227,639"
type input "$ 120,000"
type input "$ 114,059"
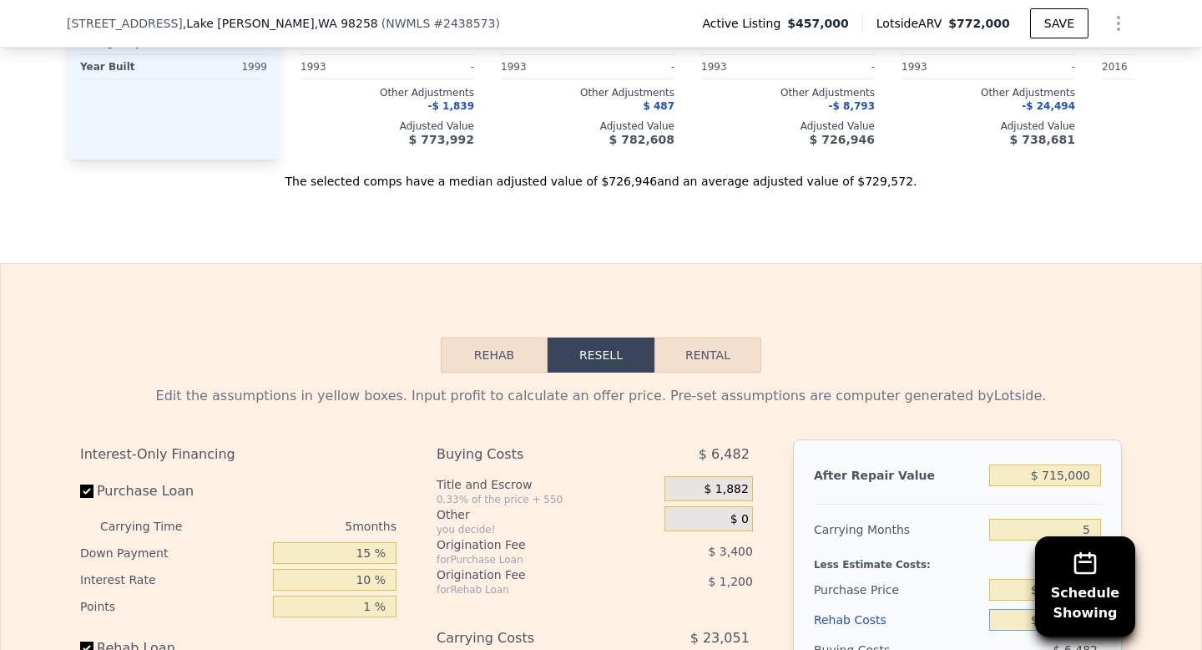
scroll to position [2375, 0]
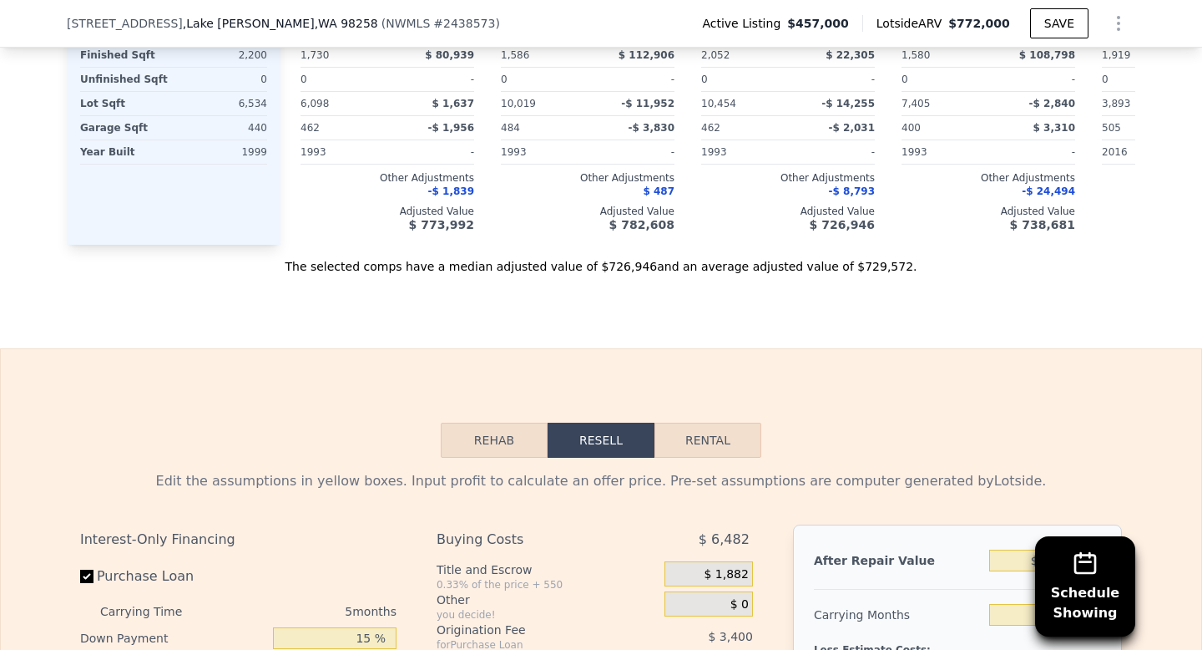
click at [482, 422] on button "Rehab" at bounding box center [494, 439] width 107 height 35
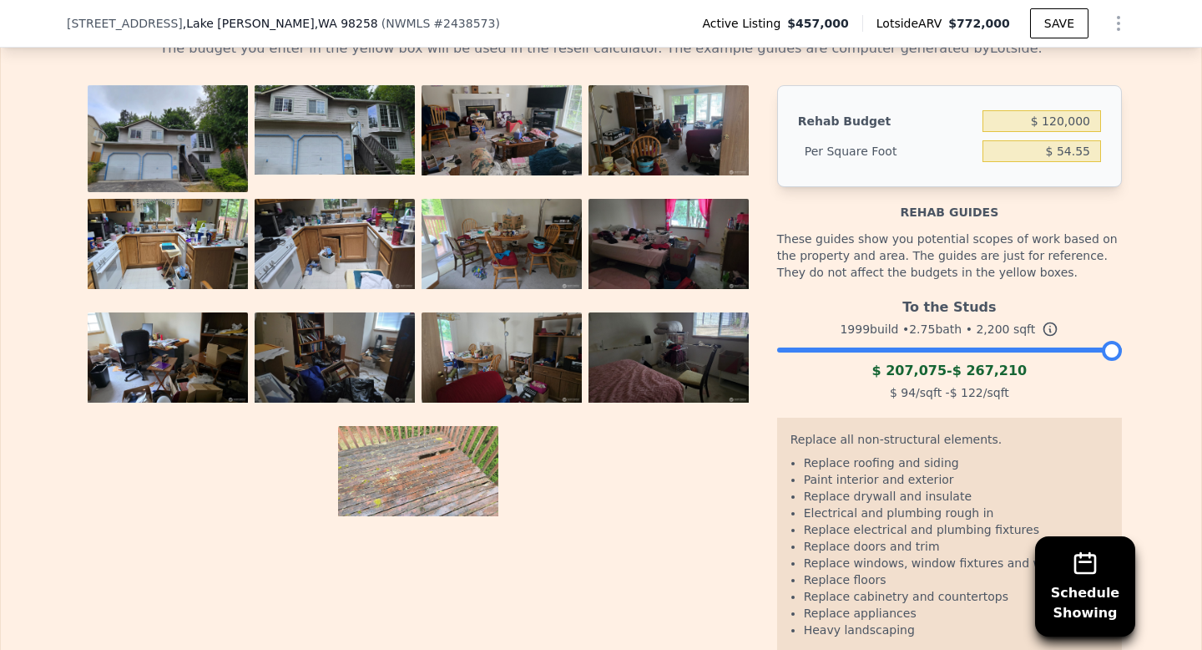
scroll to position [2805, 0]
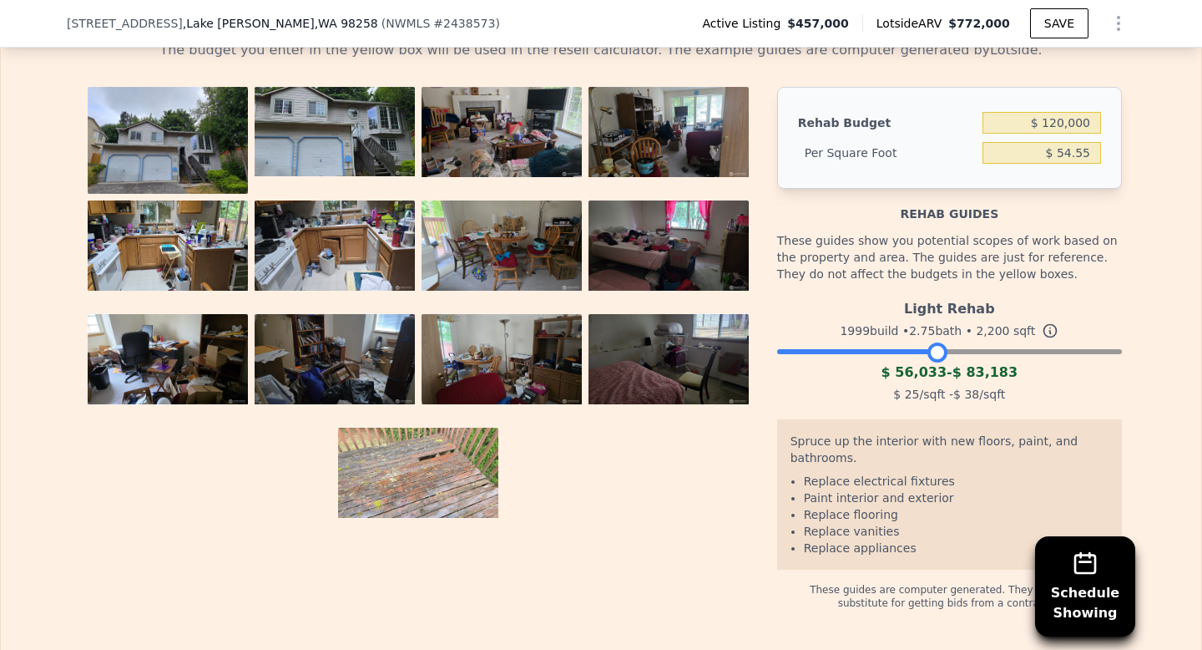
drag, startPoint x: 1110, startPoint y: 330, endPoint x: 937, endPoint y: 338, distance: 173.9
click at [937, 342] on div at bounding box center [938, 352] width 20 height 20
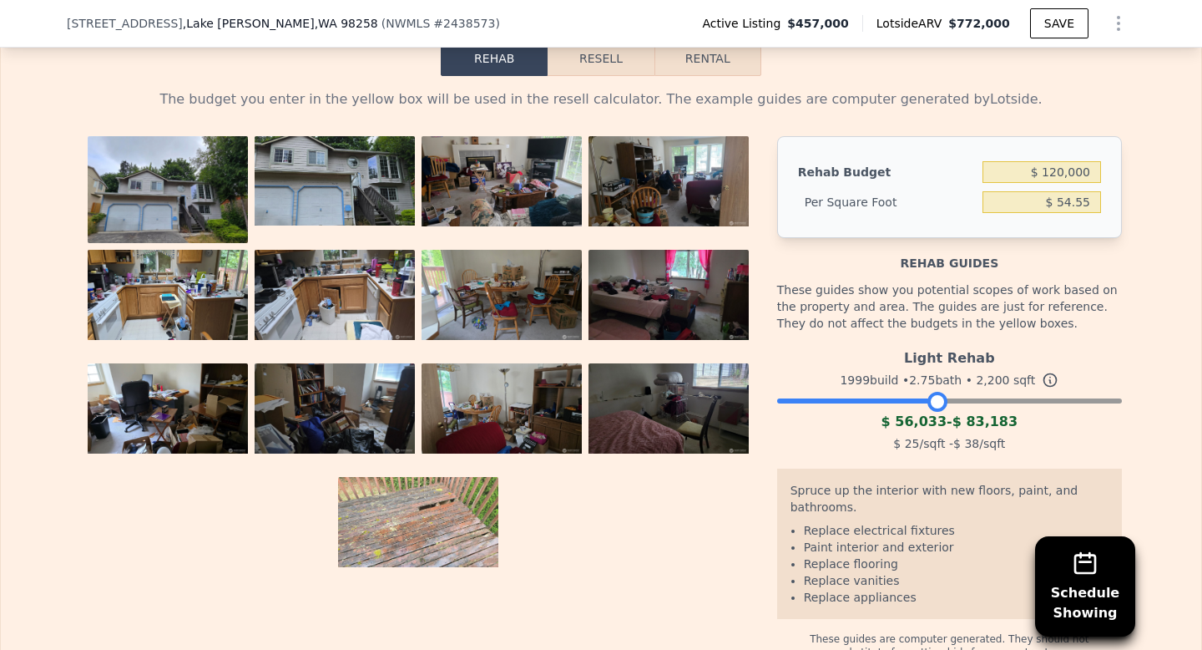
scroll to position [2754, 0]
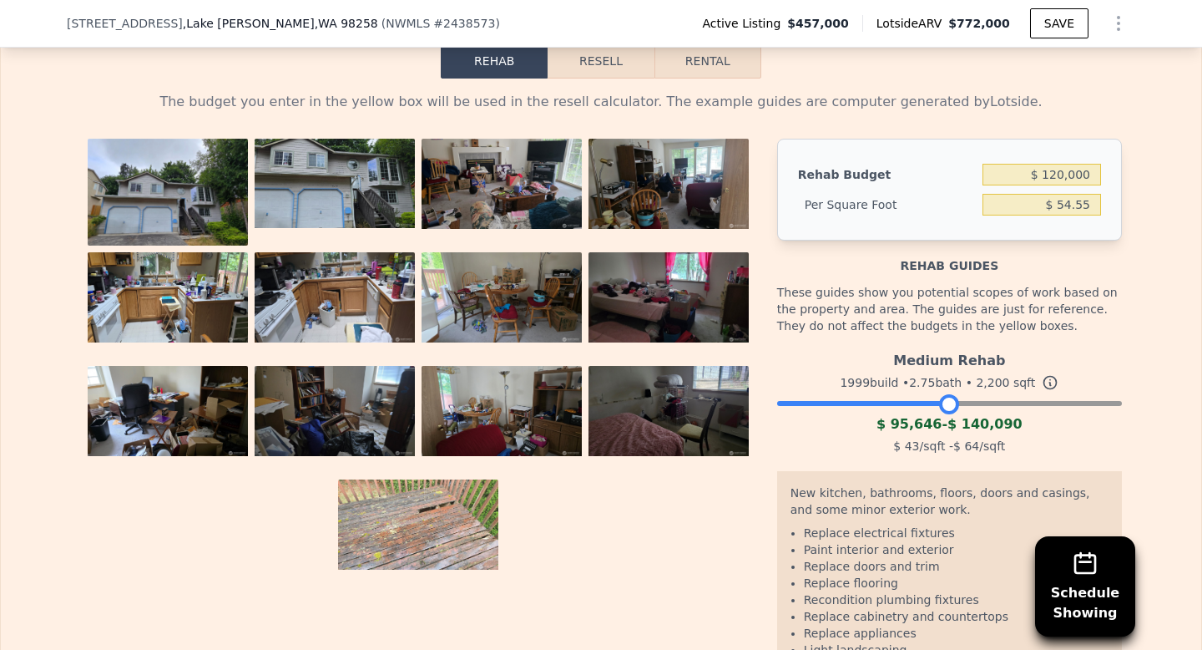
drag, startPoint x: 942, startPoint y: 385, endPoint x: 955, endPoint y: 385, distance: 13.4
click at [955, 394] on div at bounding box center [949, 404] width 20 height 20
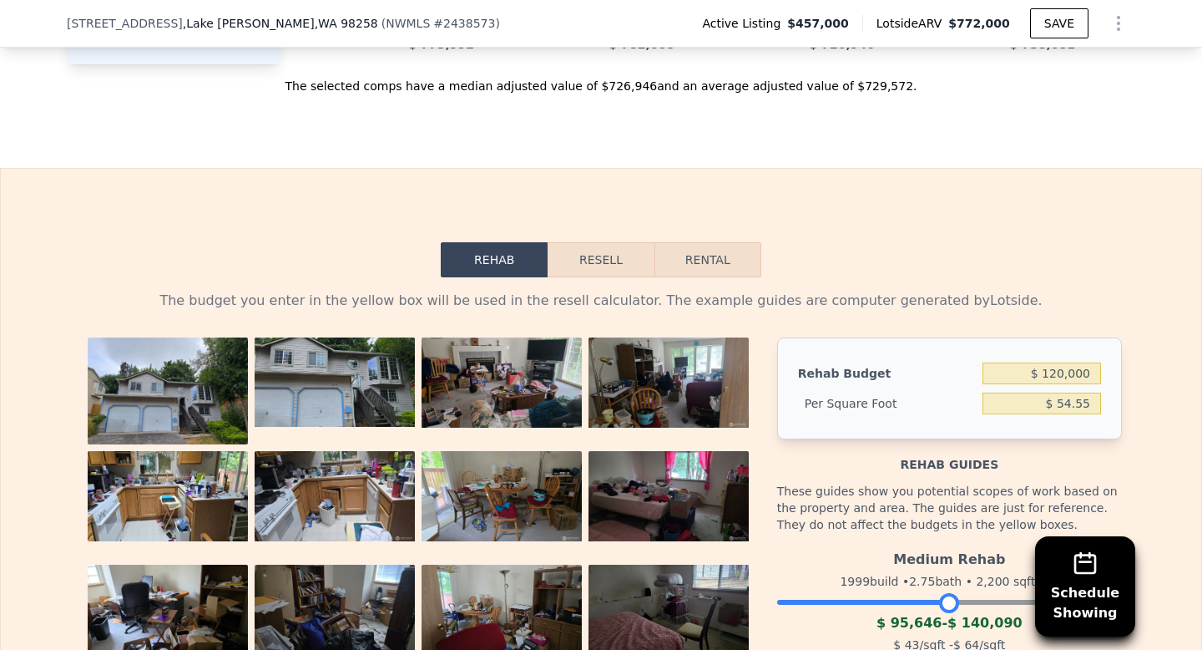
scroll to position [2431, 0]
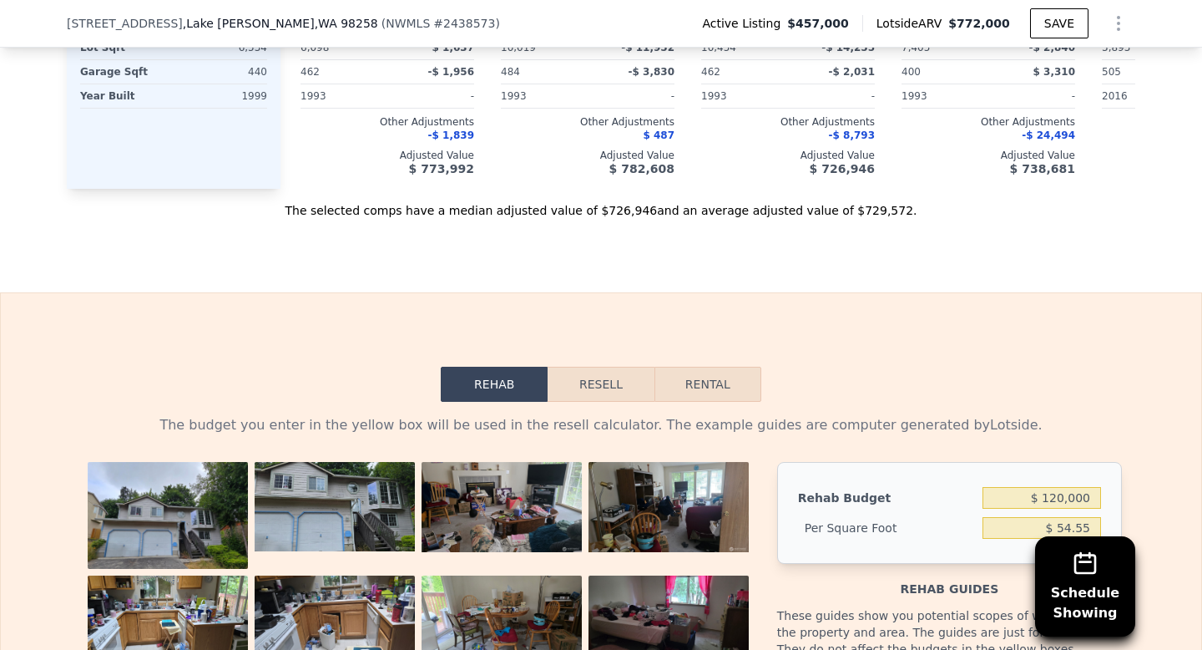
click at [606, 378] on button "Resell" at bounding box center [601, 384] width 106 height 35
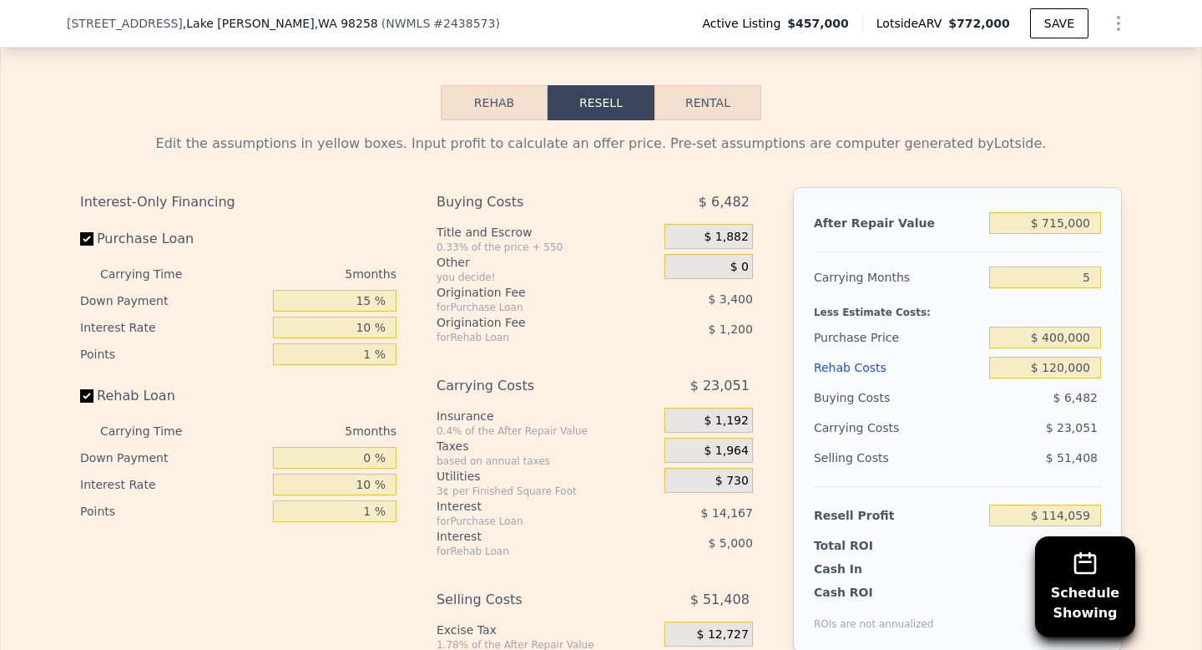
scroll to position [2713, 0]
click at [1059, 356] on input "$ 120,000" at bounding box center [1045, 367] width 112 height 22
type input "$ 1"
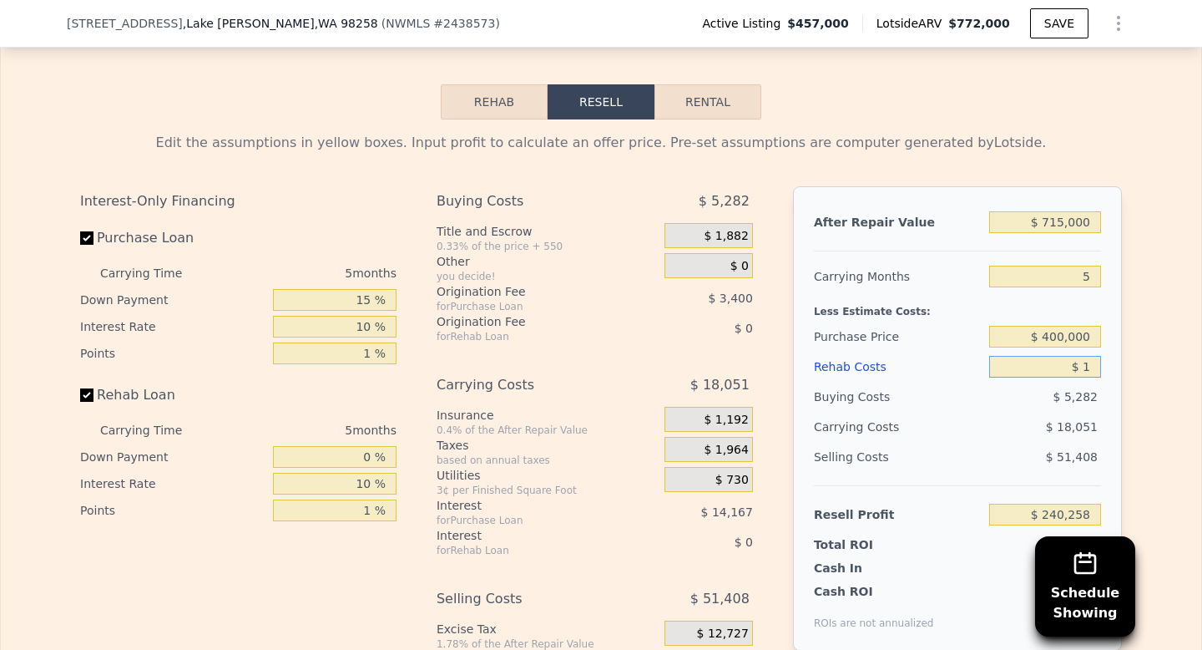
type input "$ 240,258"
type input "$ 10"
type input "$ 240,249"
type input "$ 100"
type input "$ 240,153"
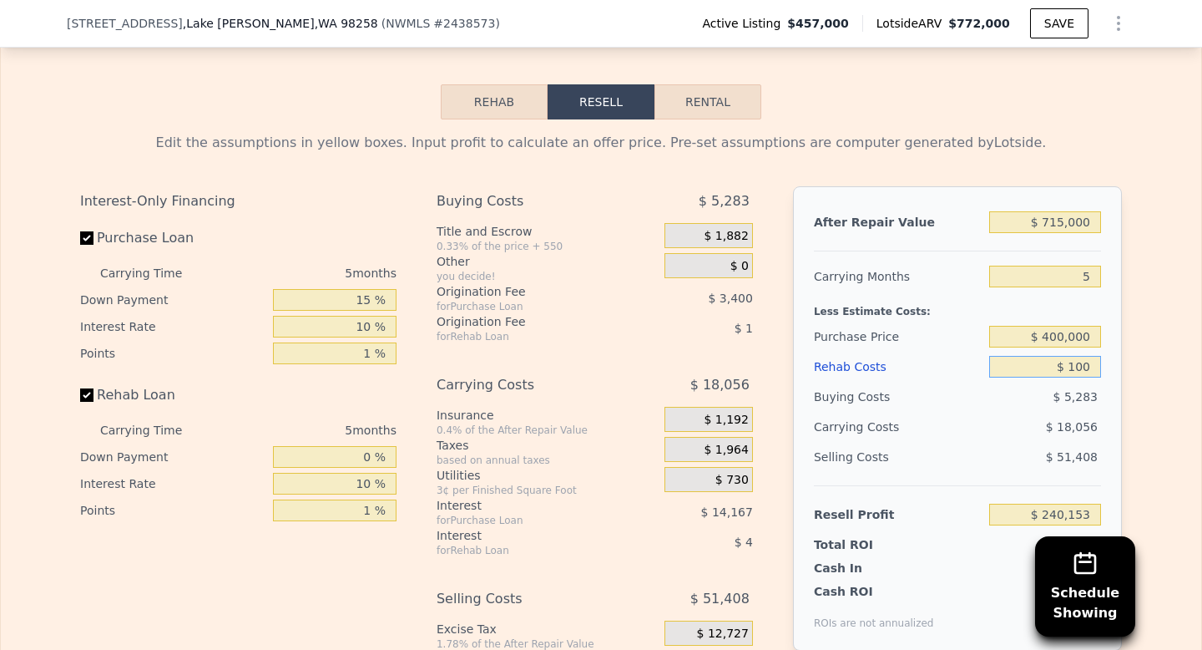
type input "$ 1,000"
type input "$ 239,209"
type input "$ 10,000"
type input "$ 229,744"
type input "$ 100,000"
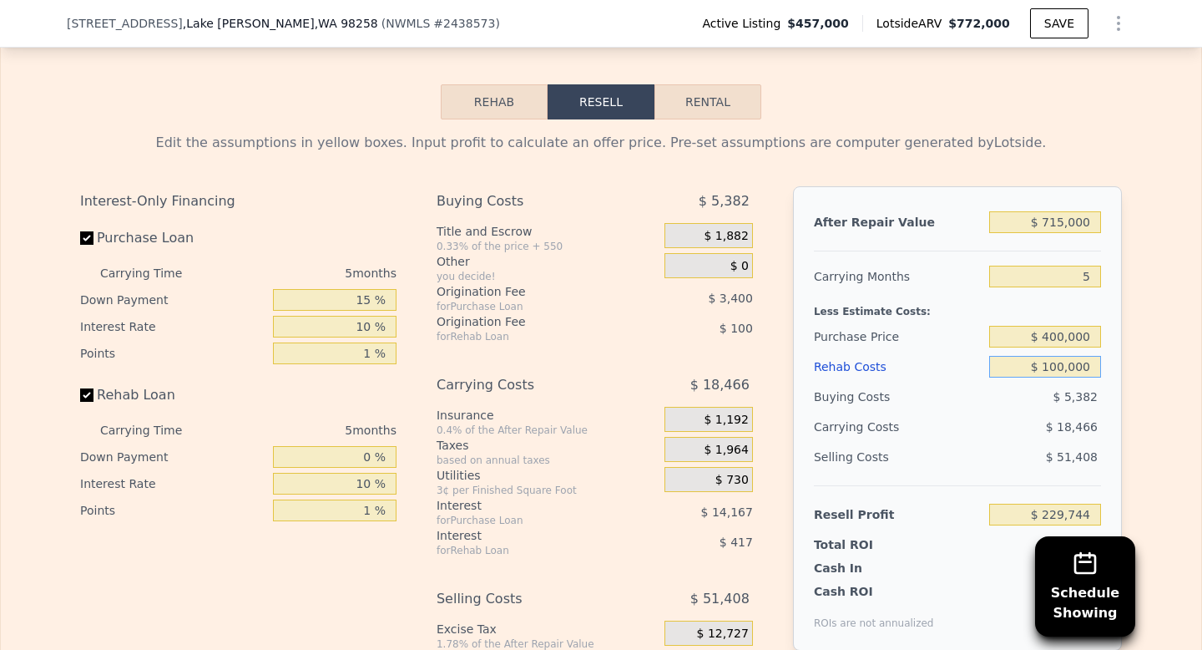
type input "$ 135,094"
type input "$ 100,000"
click at [1129, 372] on div "Edit the assumptions in yellow boxes. Input profit to calculate an offer price.…" at bounding box center [601, 429] width 1069 height 621
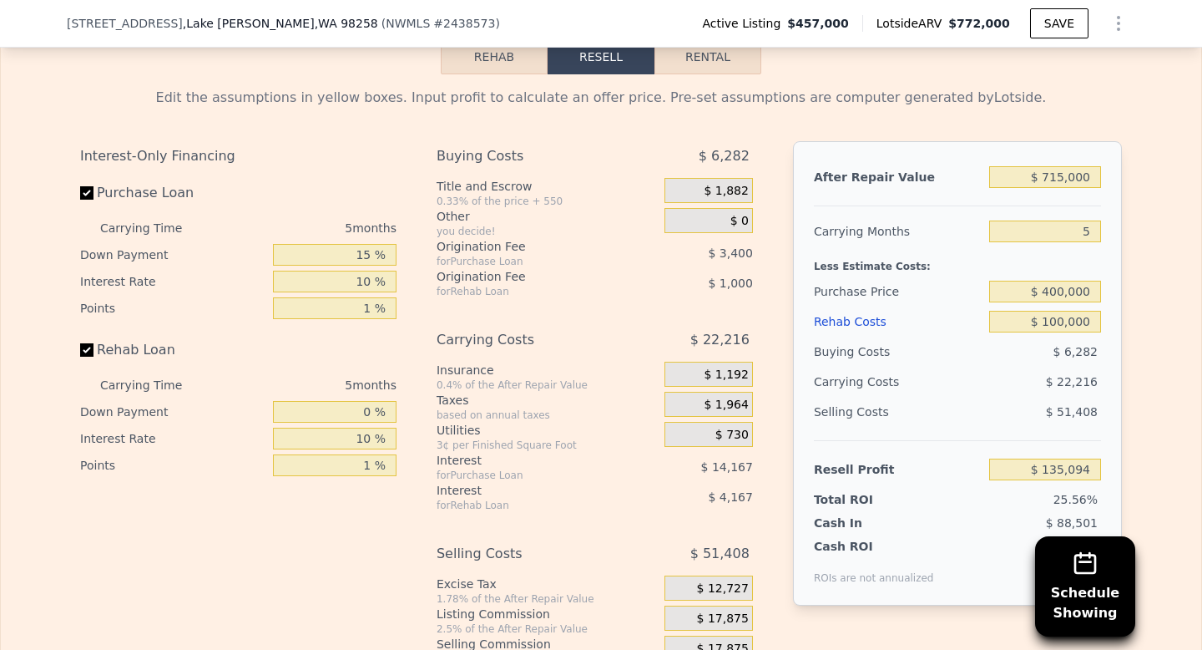
scroll to position [2775, 0]
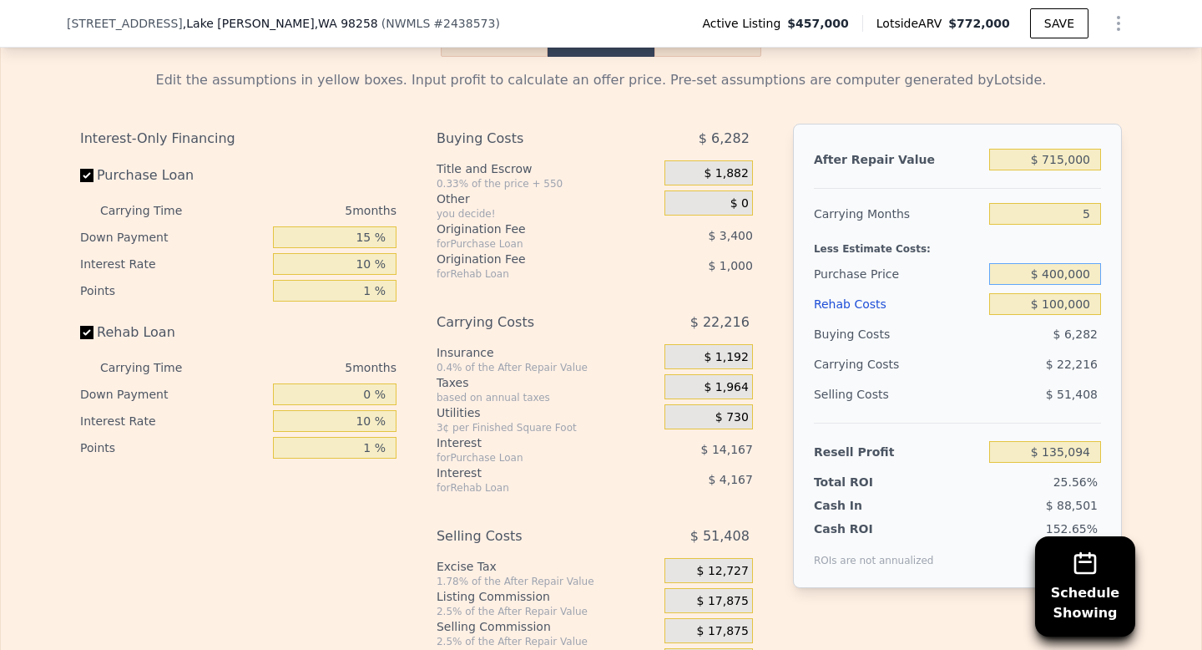
click at [1059, 263] on input "$ 400,000" at bounding box center [1045, 274] width 112 height 22
type input "$ 450,000"
click at [1125, 271] on div "Edit the assumptions in yellow boxes. Input profit to calculate an offer price.…" at bounding box center [601, 367] width 1069 height 621
type input "$ 82,727"
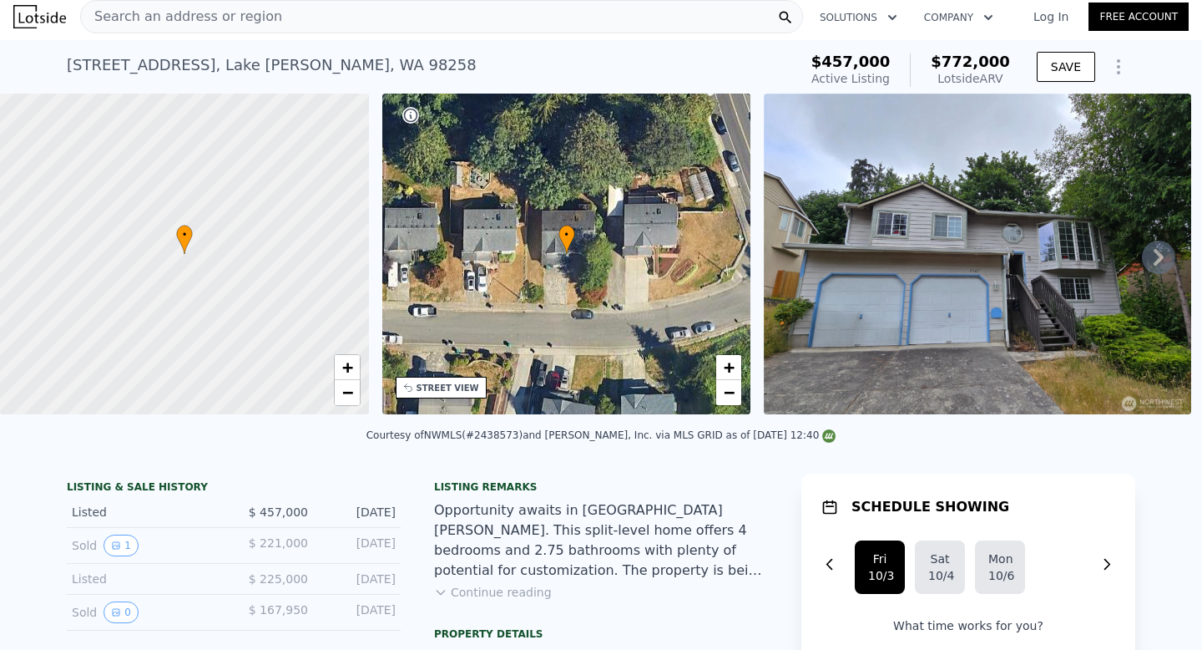
scroll to position [0, 0]
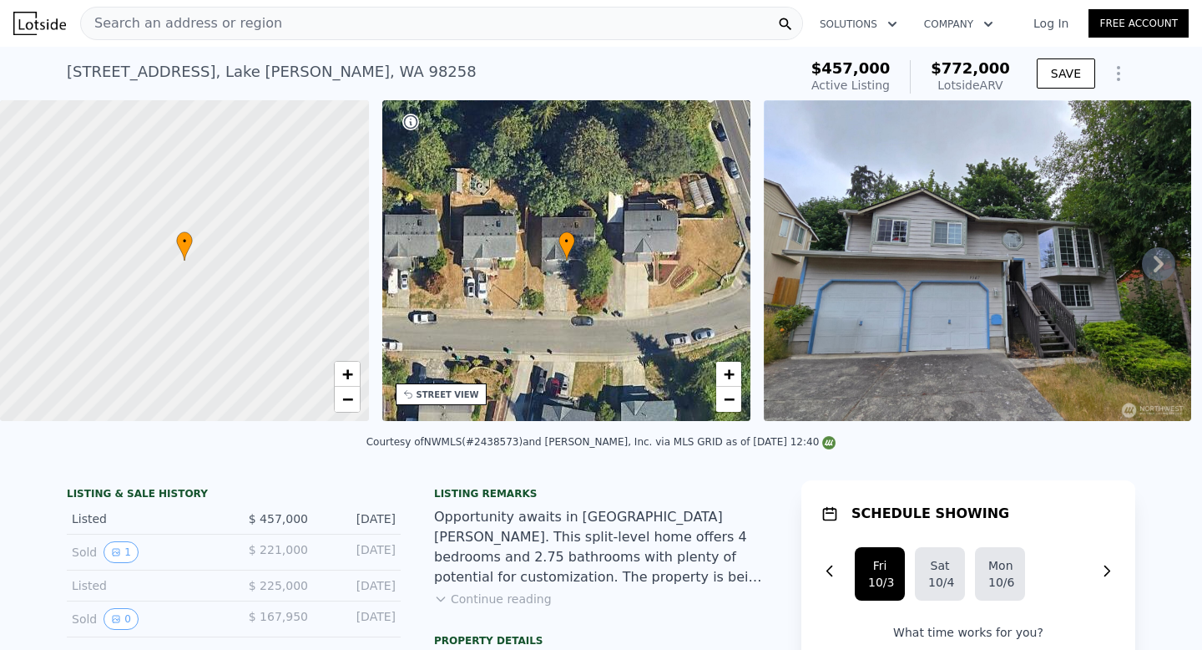
click at [303, 32] on div "Search an address or region" at bounding box center [441, 23] width 723 height 33
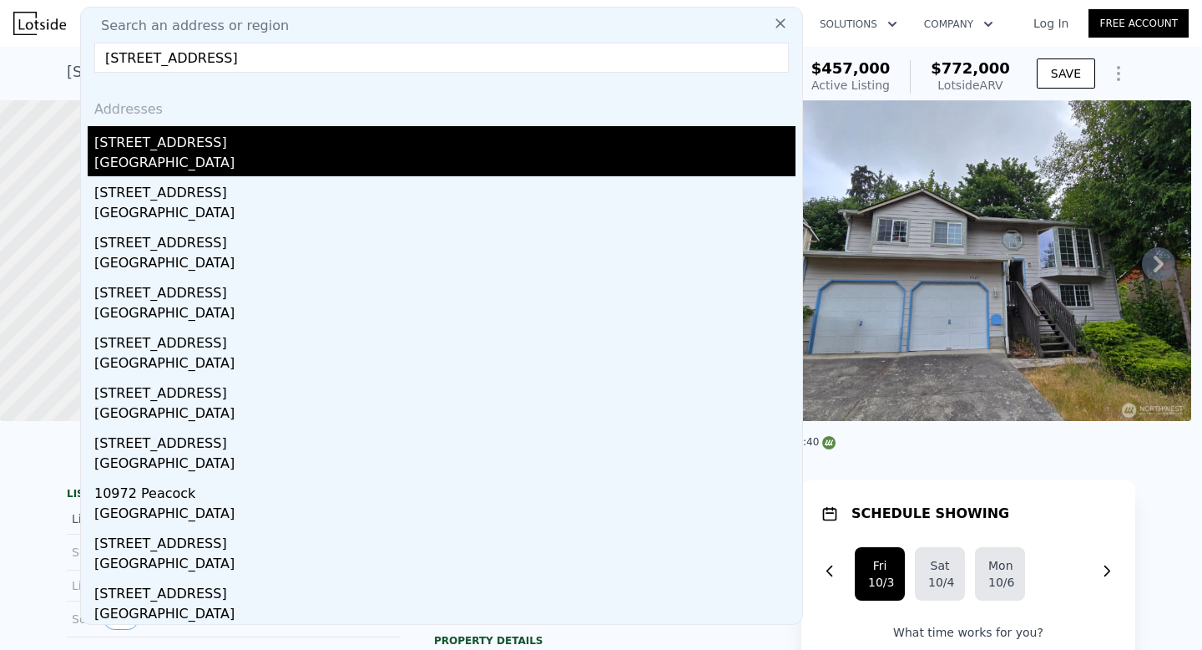
type input "[STREET_ADDRESS]"
click at [231, 138] on div "[STREET_ADDRESS]" at bounding box center [444, 139] width 701 height 27
